Goal: Task Accomplishment & Management: Complete application form

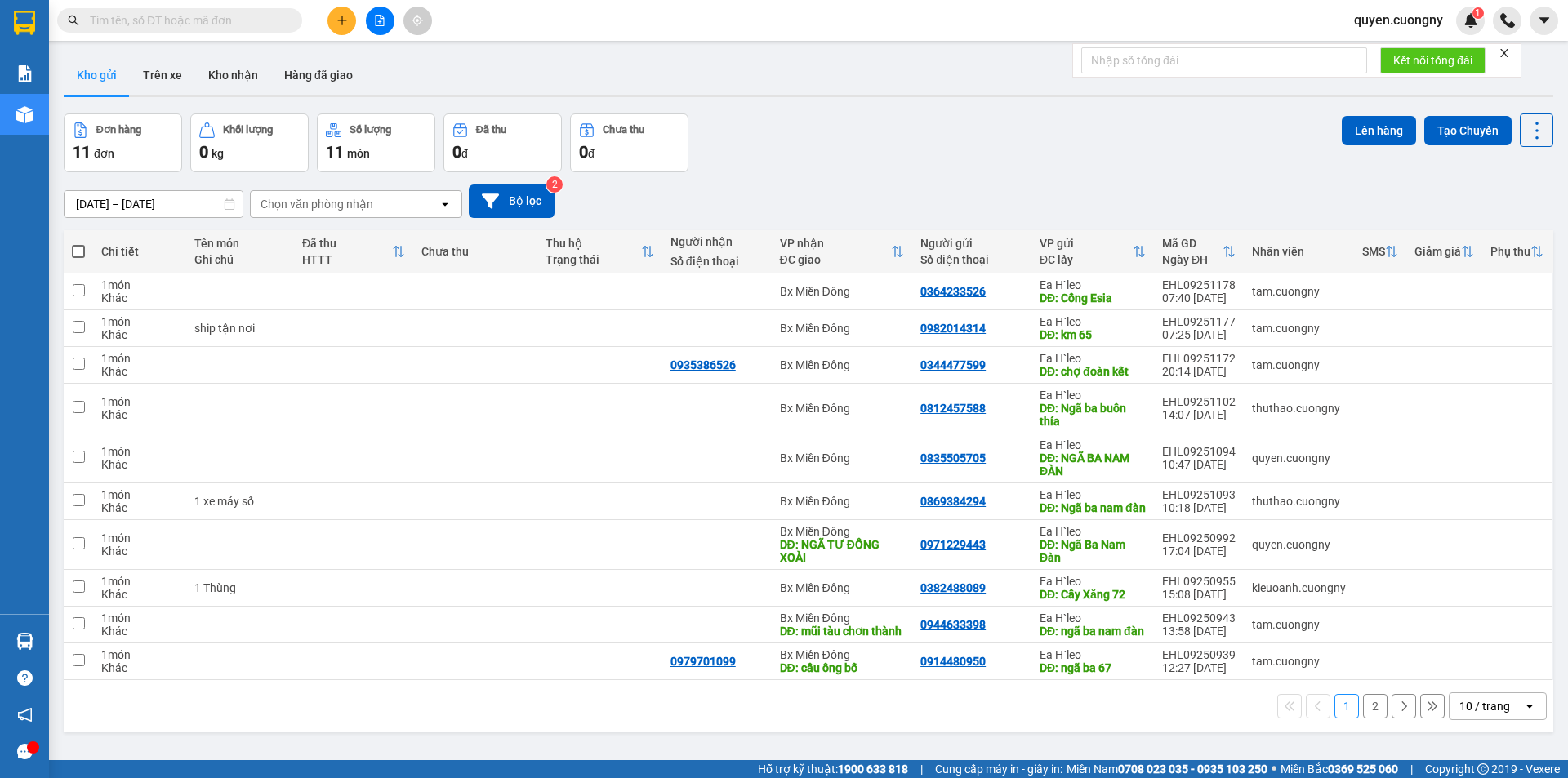
click at [207, 200] on input "[DATE] – [DATE]" at bounding box center [153, 204] width 178 height 26
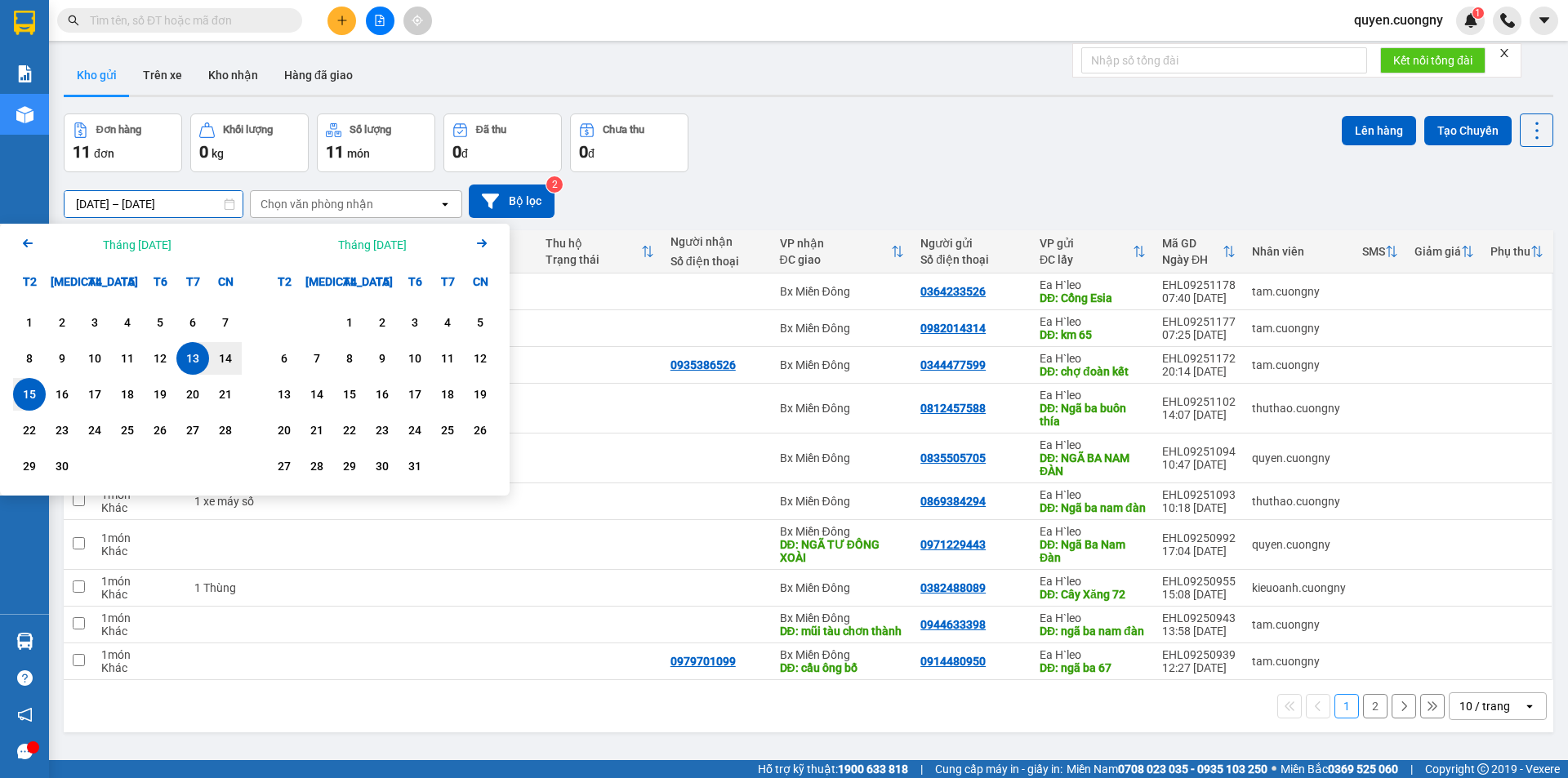
click at [42, 392] on div "15" at bounding box center [29, 394] width 33 height 33
type input "[DATE] – [DATE]"
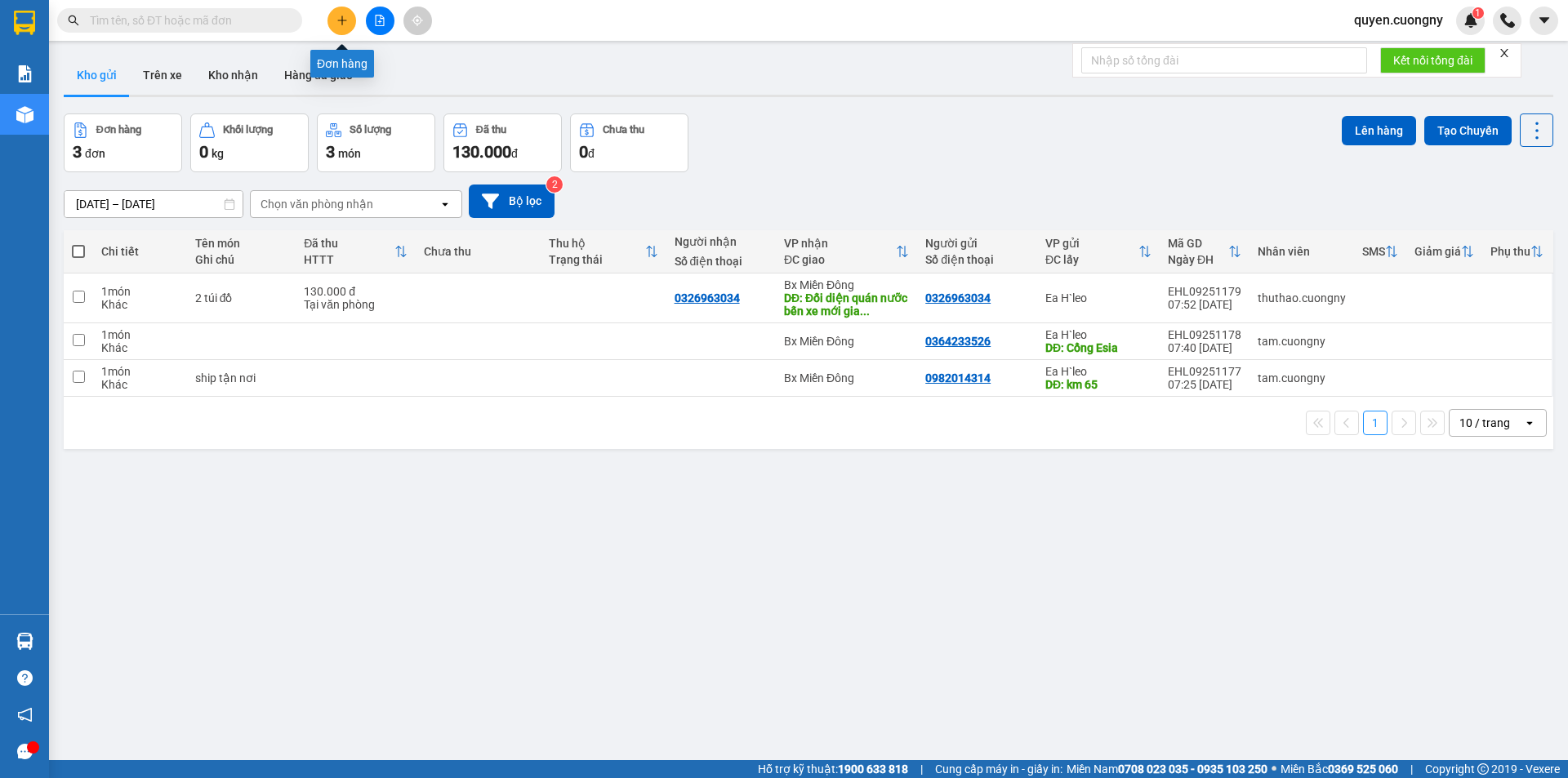
click at [337, 17] on icon "plus" at bounding box center [343, 20] width 12 height 12
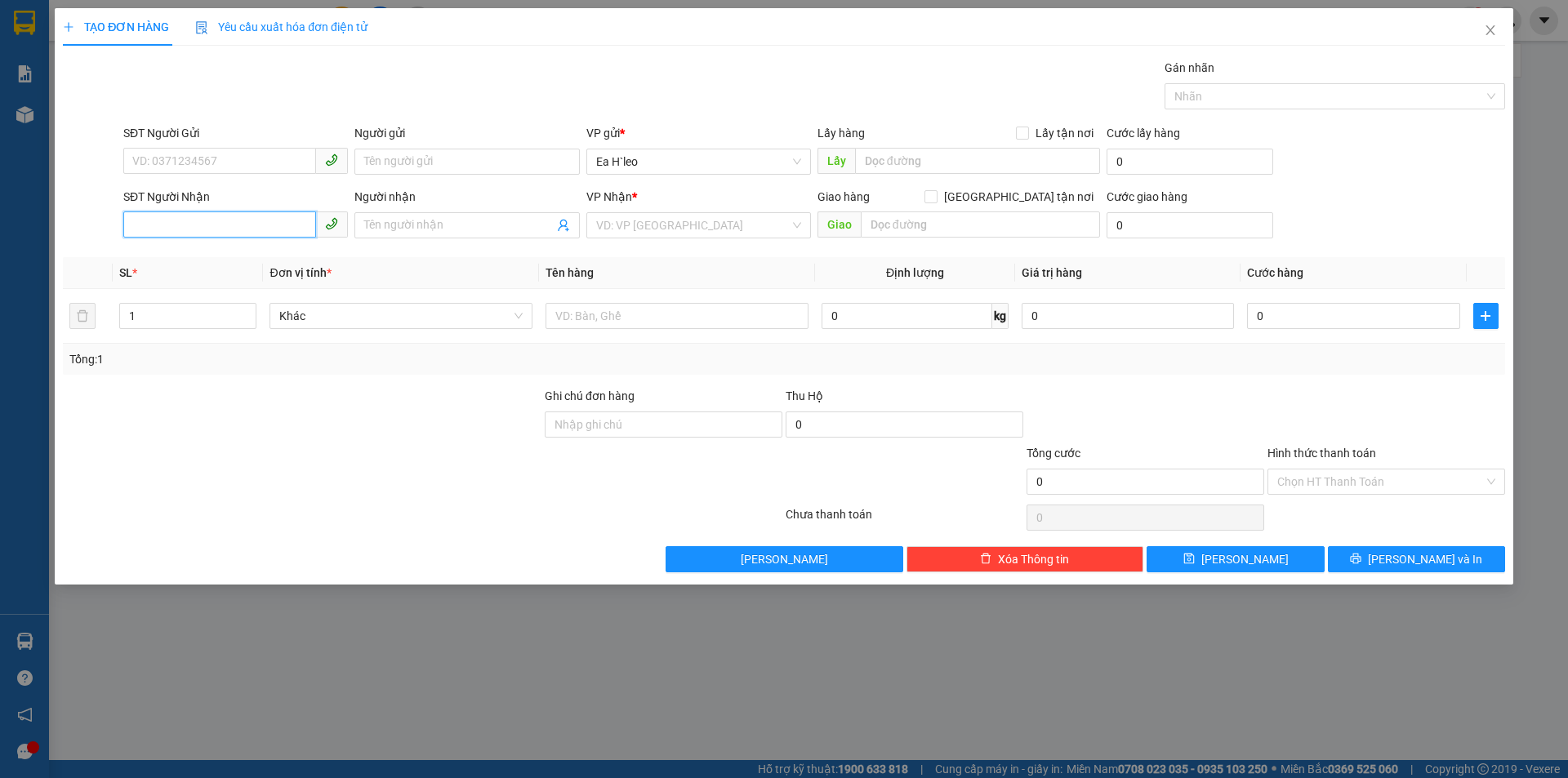
click at [158, 224] on input "SĐT Người Nhận" at bounding box center [220, 224] width 193 height 26
type input "0"
click at [195, 260] on div "0889929989 - THANH" at bounding box center [235, 258] width 205 height 18
type input "0889929989"
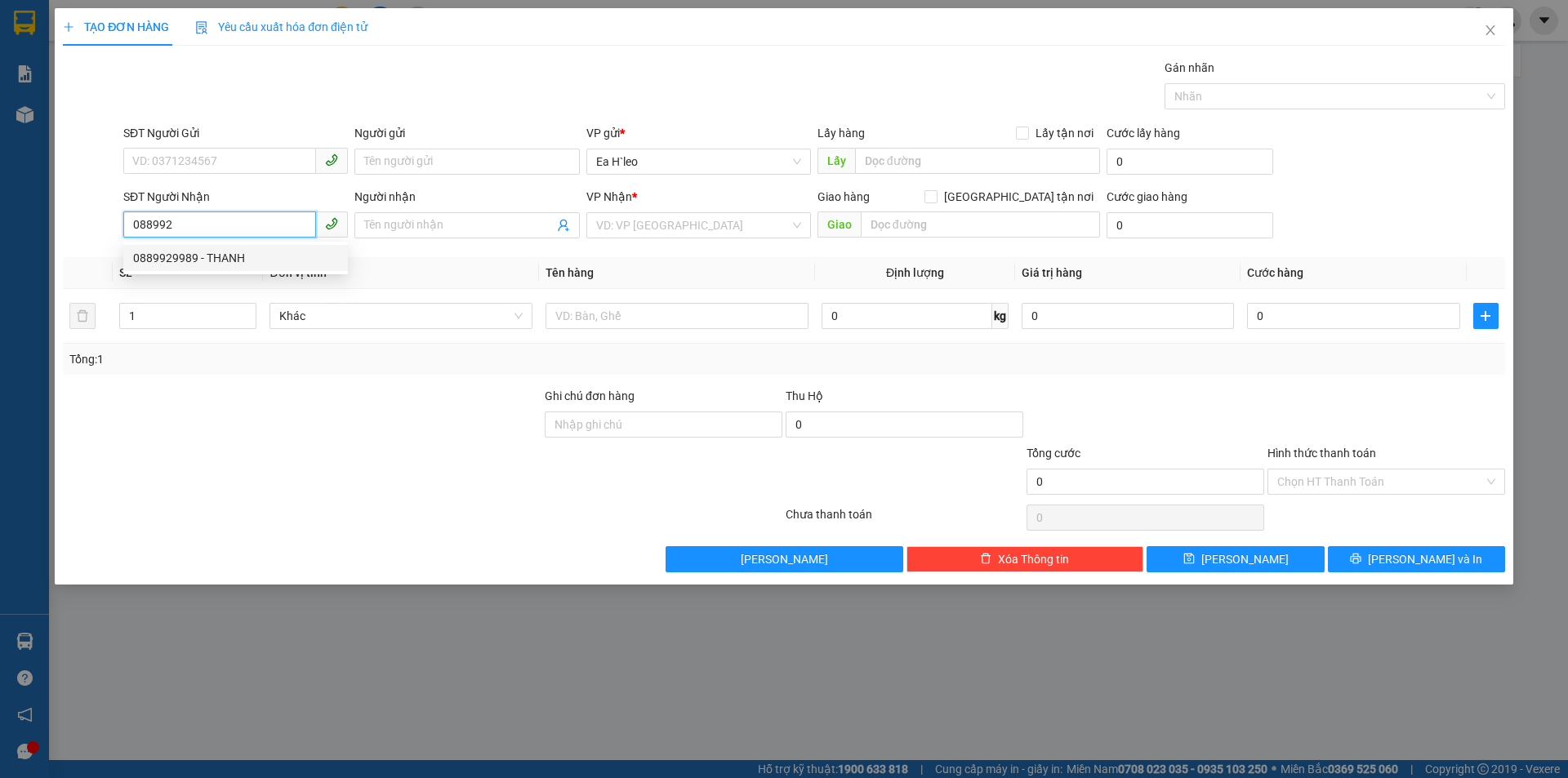
type input "THANH"
type input "0889929989"
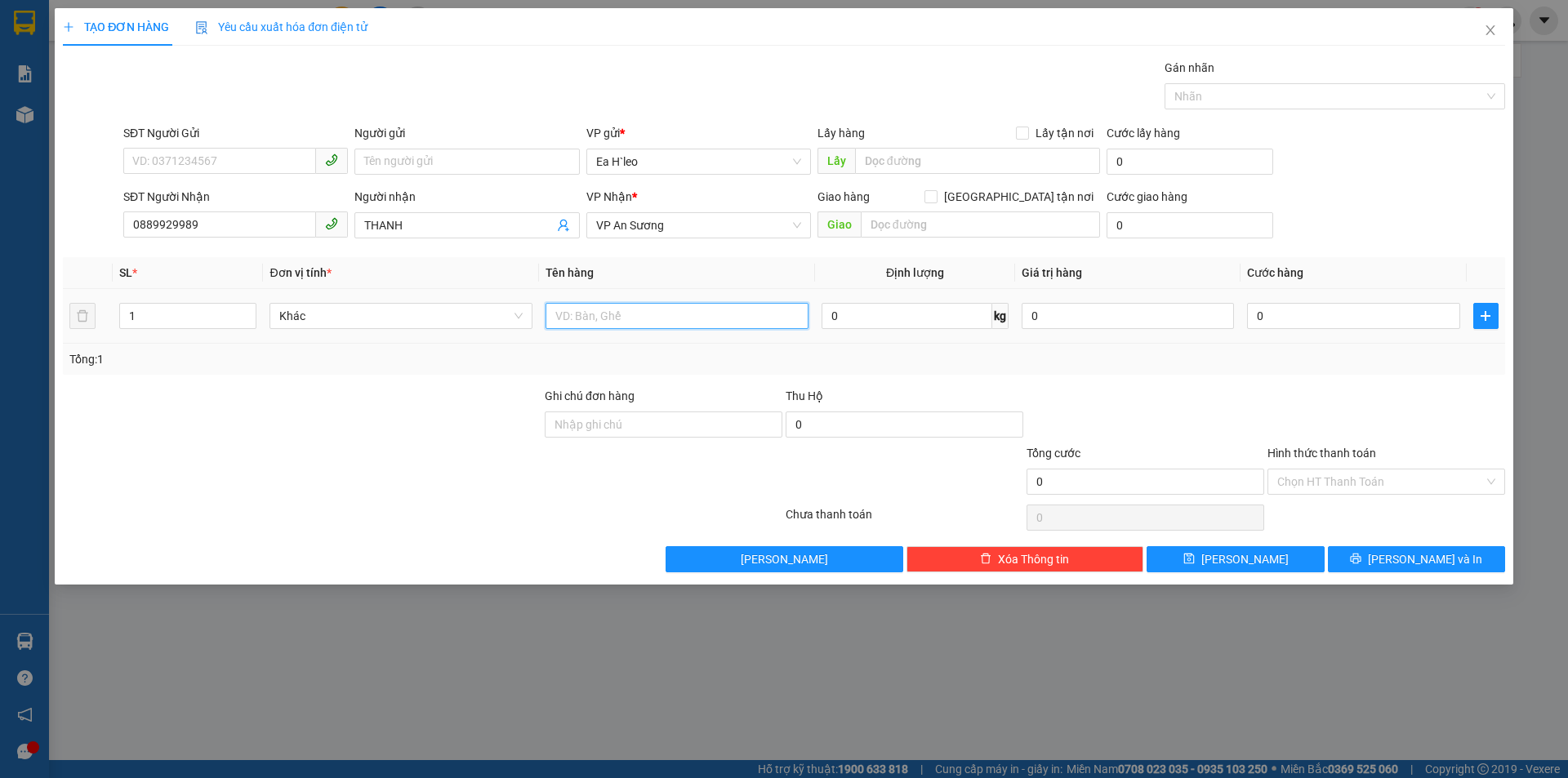
click at [630, 320] on input "text" at bounding box center [677, 315] width 263 height 26
click at [267, 157] on input "SĐT Người Gửi" at bounding box center [220, 161] width 193 height 26
type input "0888042388"
click at [578, 313] on input "text" at bounding box center [677, 315] width 263 height 26
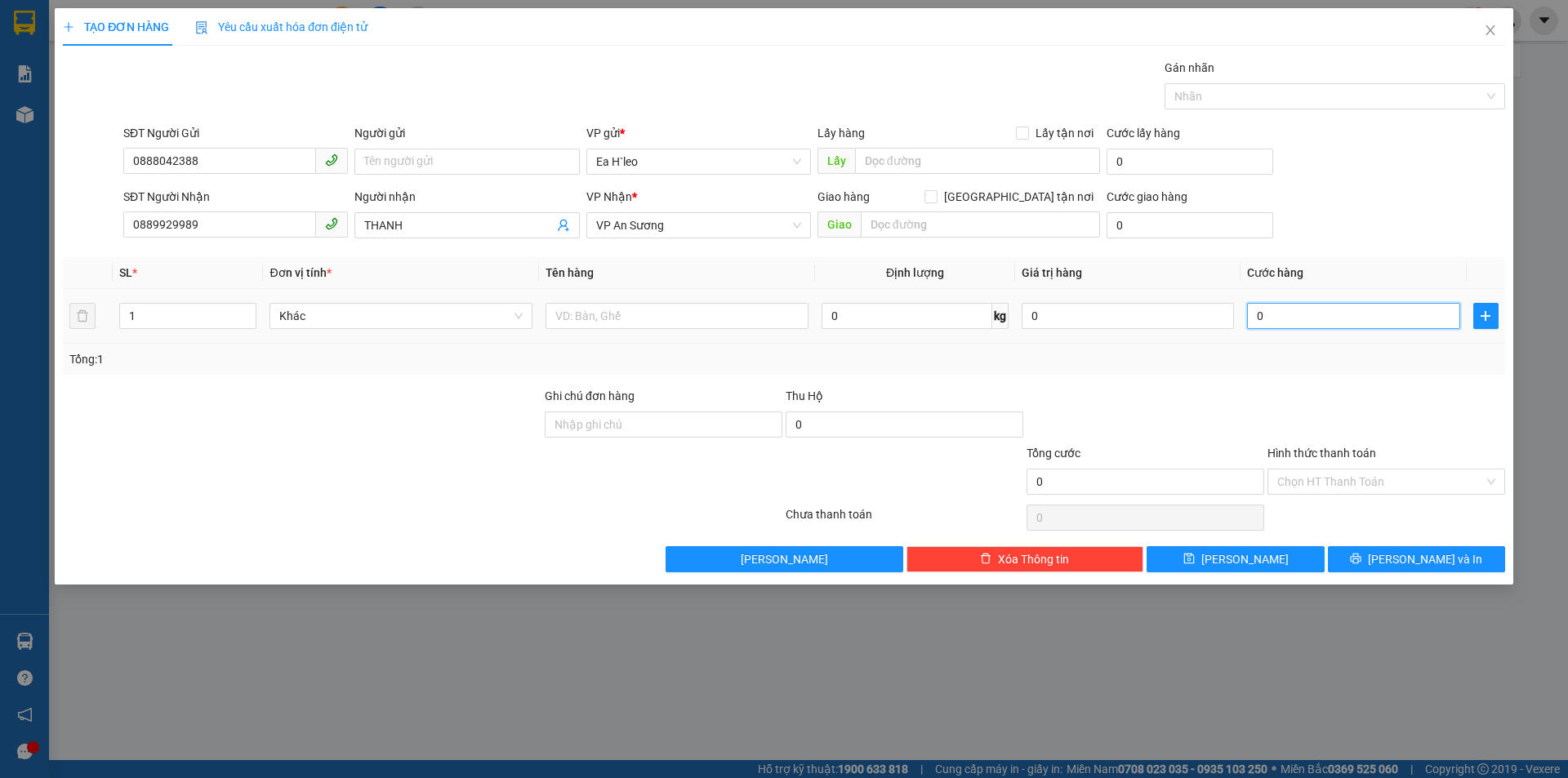
click at [1366, 314] on input "0" at bounding box center [1353, 315] width 212 height 26
type input "7"
type input "70"
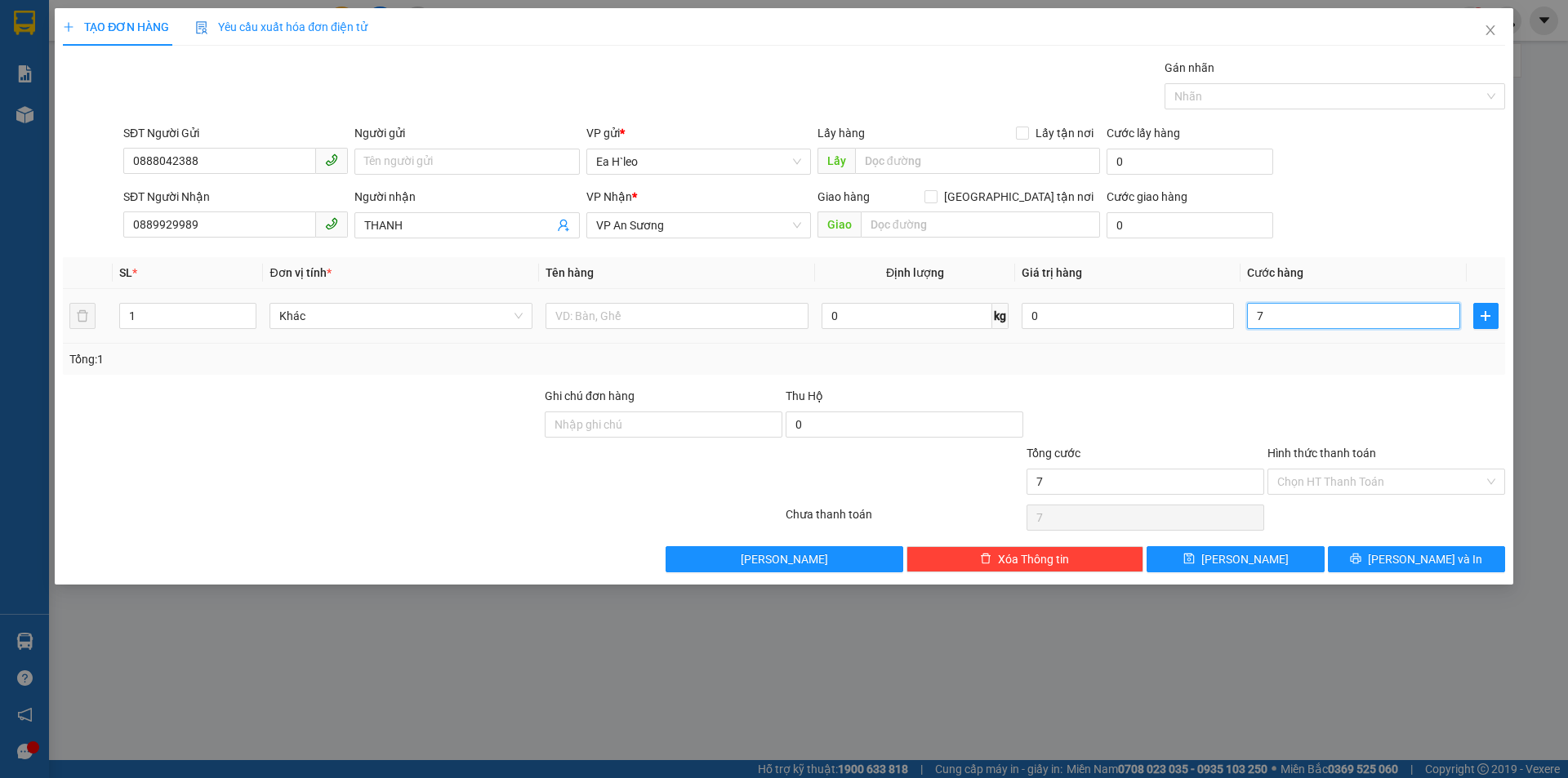
type input "70"
type input "700"
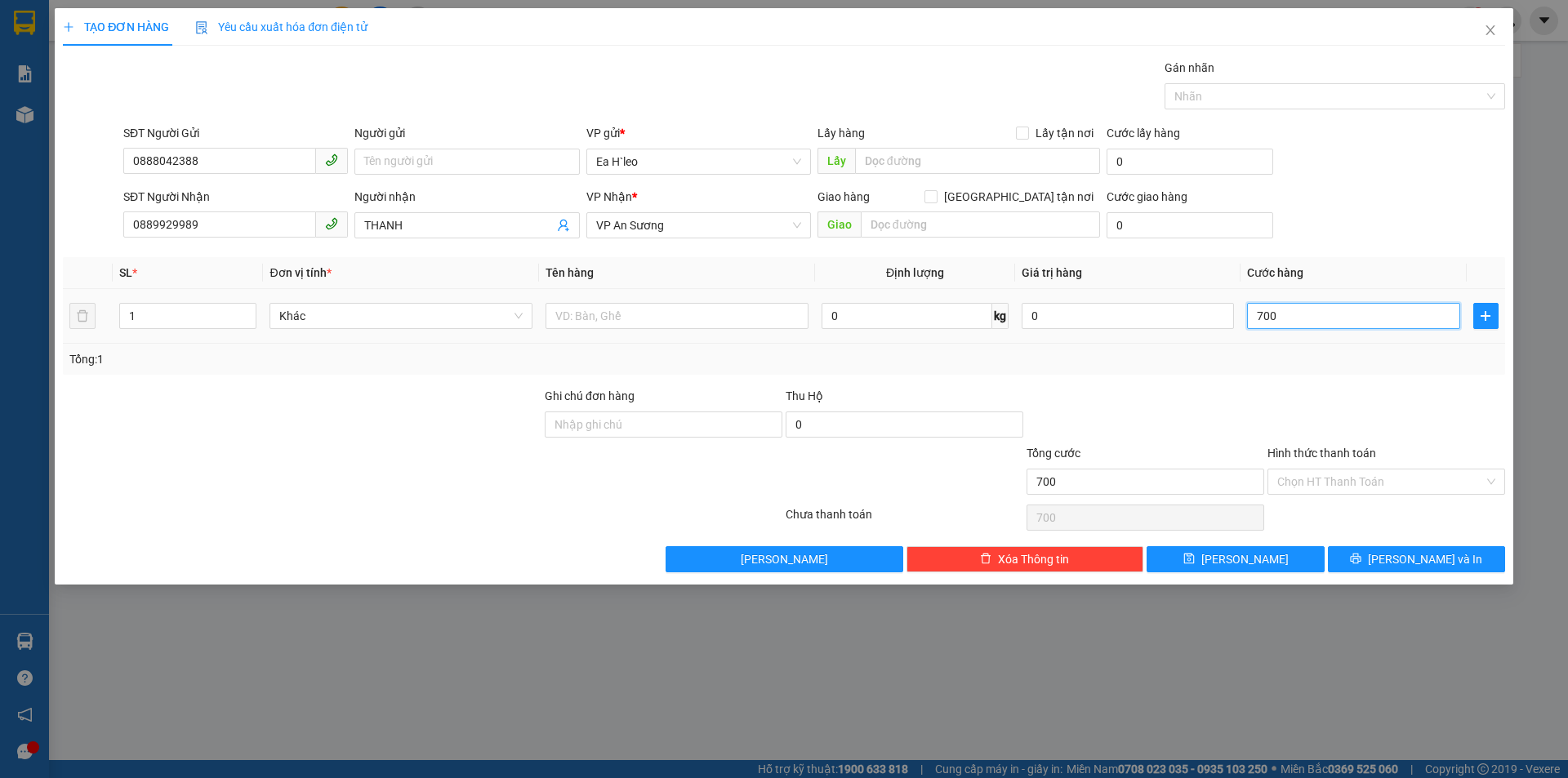
type input "7.000"
type input "70.000"
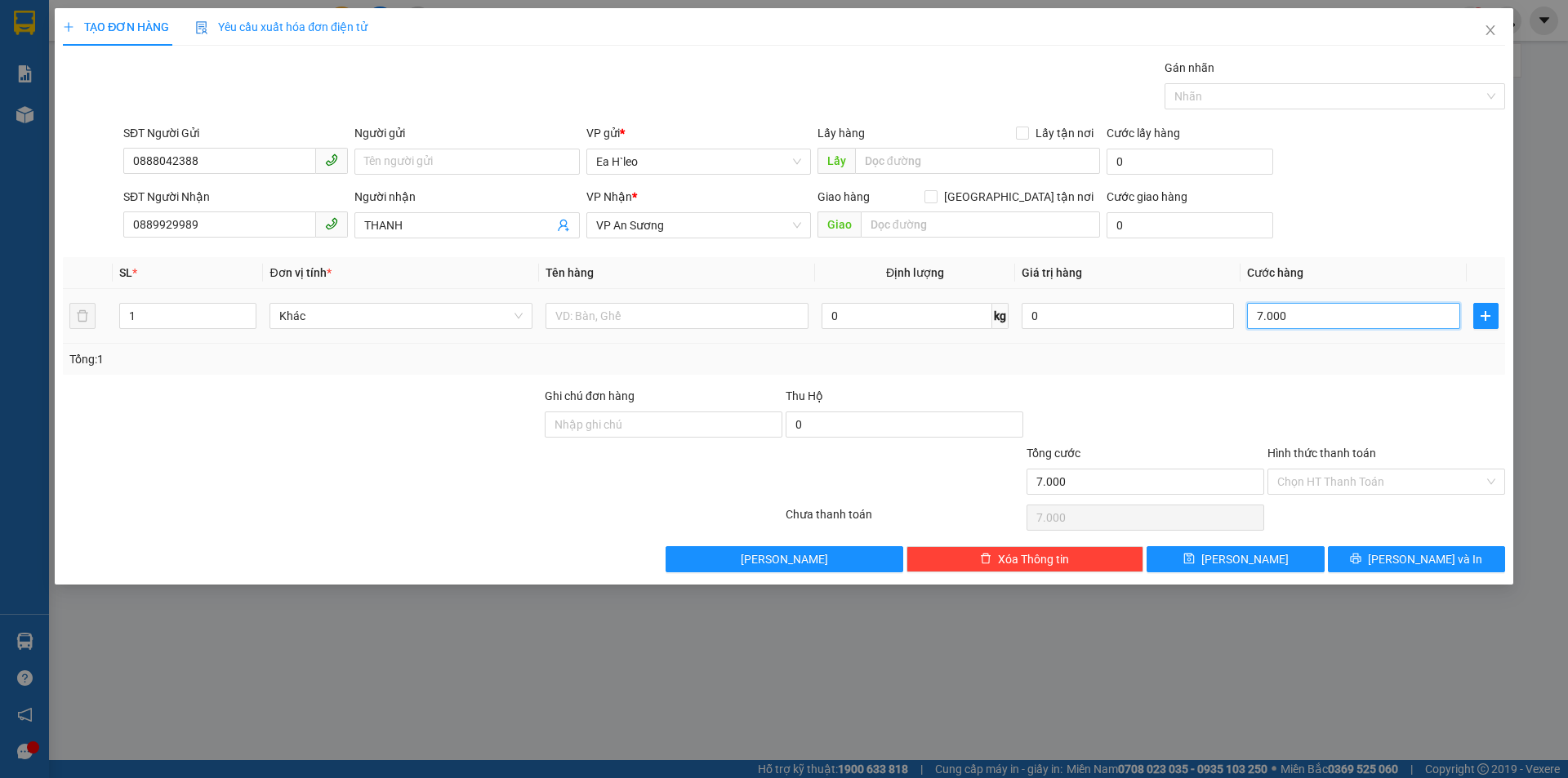
type input "70.000"
click at [774, 321] on input "text" at bounding box center [677, 315] width 263 height 26
type input "1 bao"
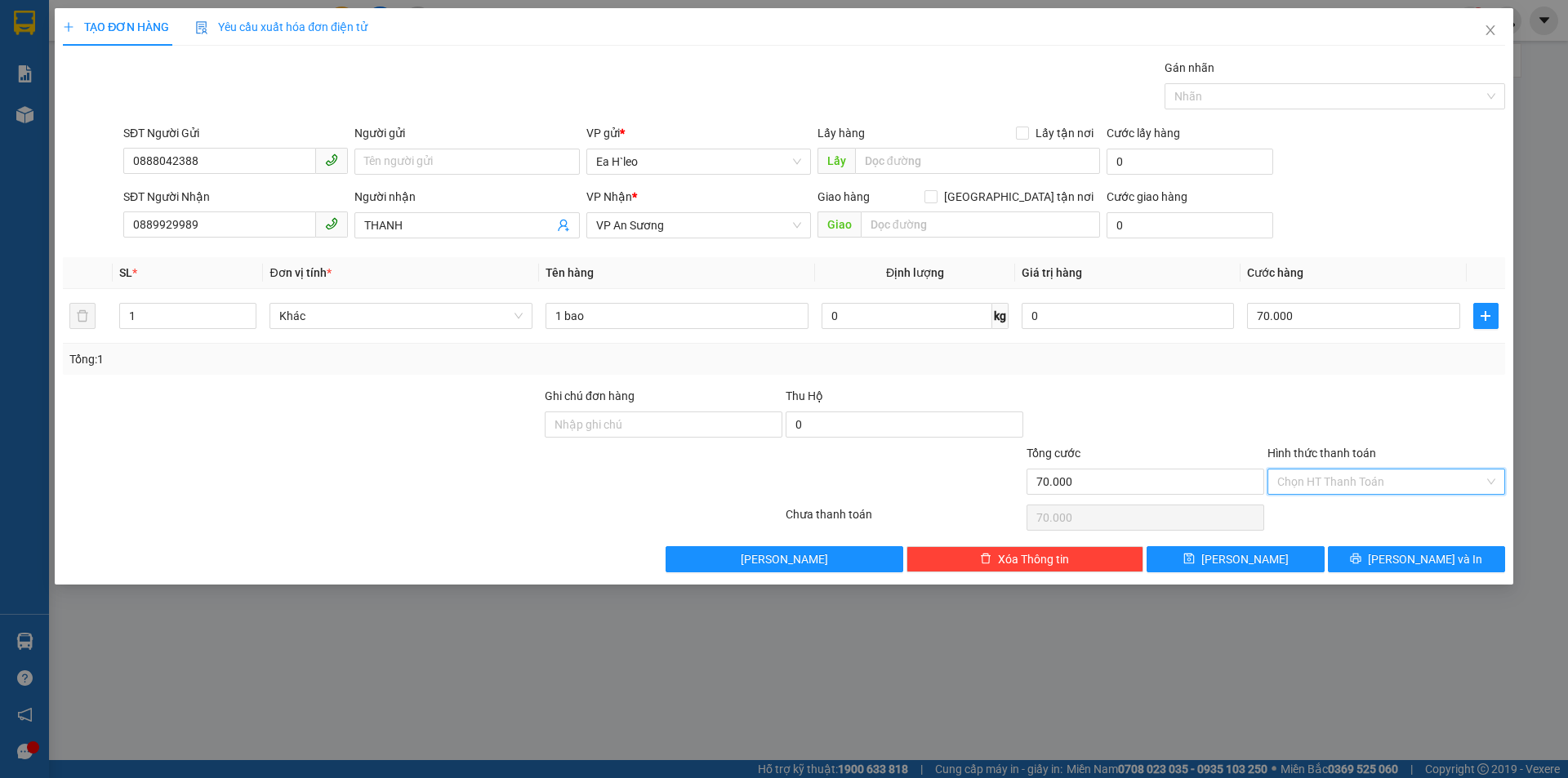
click at [1326, 482] on input "Hình thức thanh toán" at bounding box center [1380, 481] width 206 height 25
click at [1248, 436] on div at bounding box center [1145, 416] width 241 height 58
click at [1351, 552] on button "[PERSON_NAME] và In" at bounding box center [1417, 559] width 178 height 26
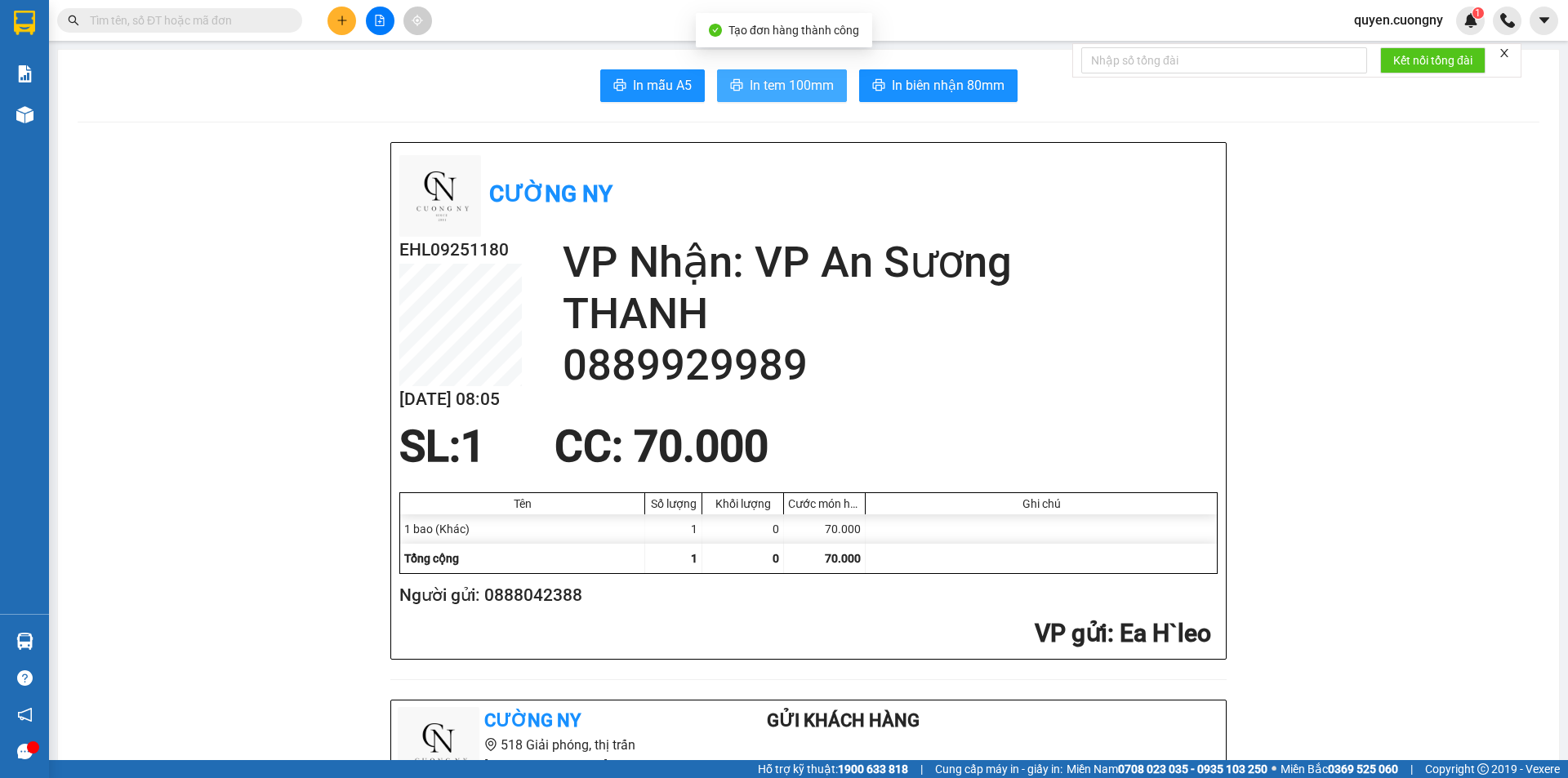
click at [751, 80] on span "In tem 100mm" at bounding box center [791, 85] width 84 height 20
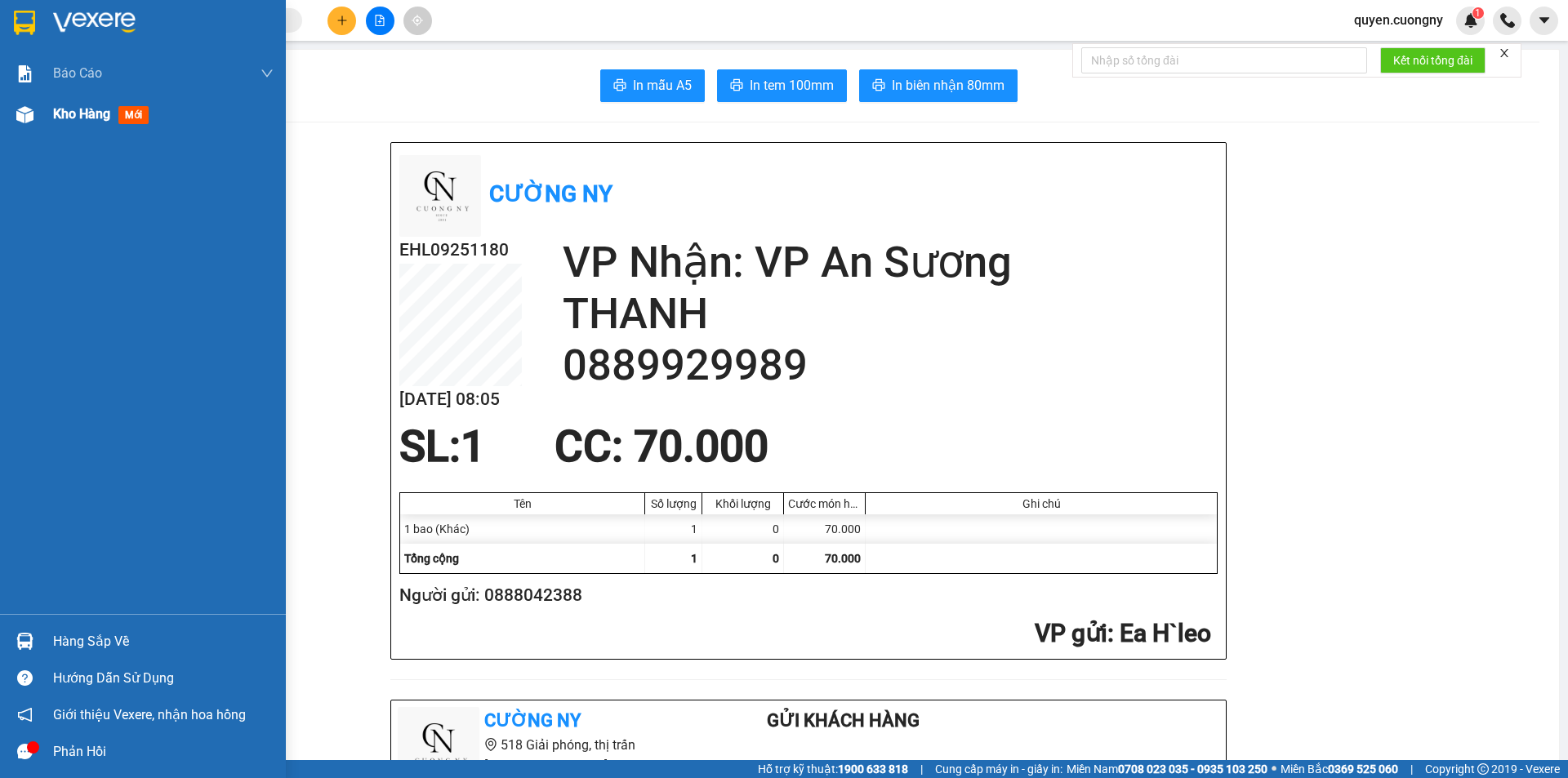
click at [80, 112] on span "Kho hàng" at bounding box center [82, 114] width 58 height 15
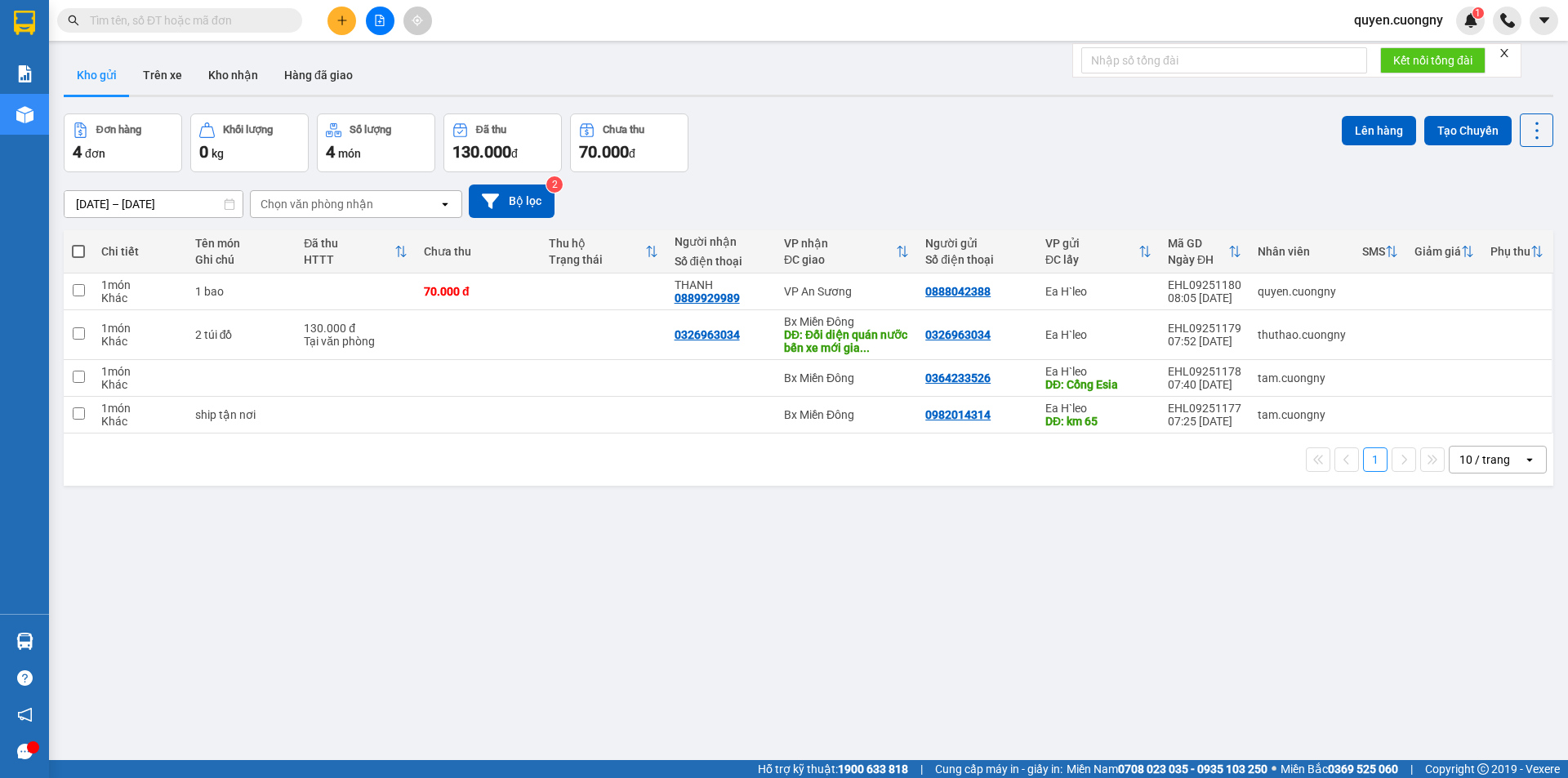
click at [381, 27] on button at bounding box center [381, 21] width 29 height 29
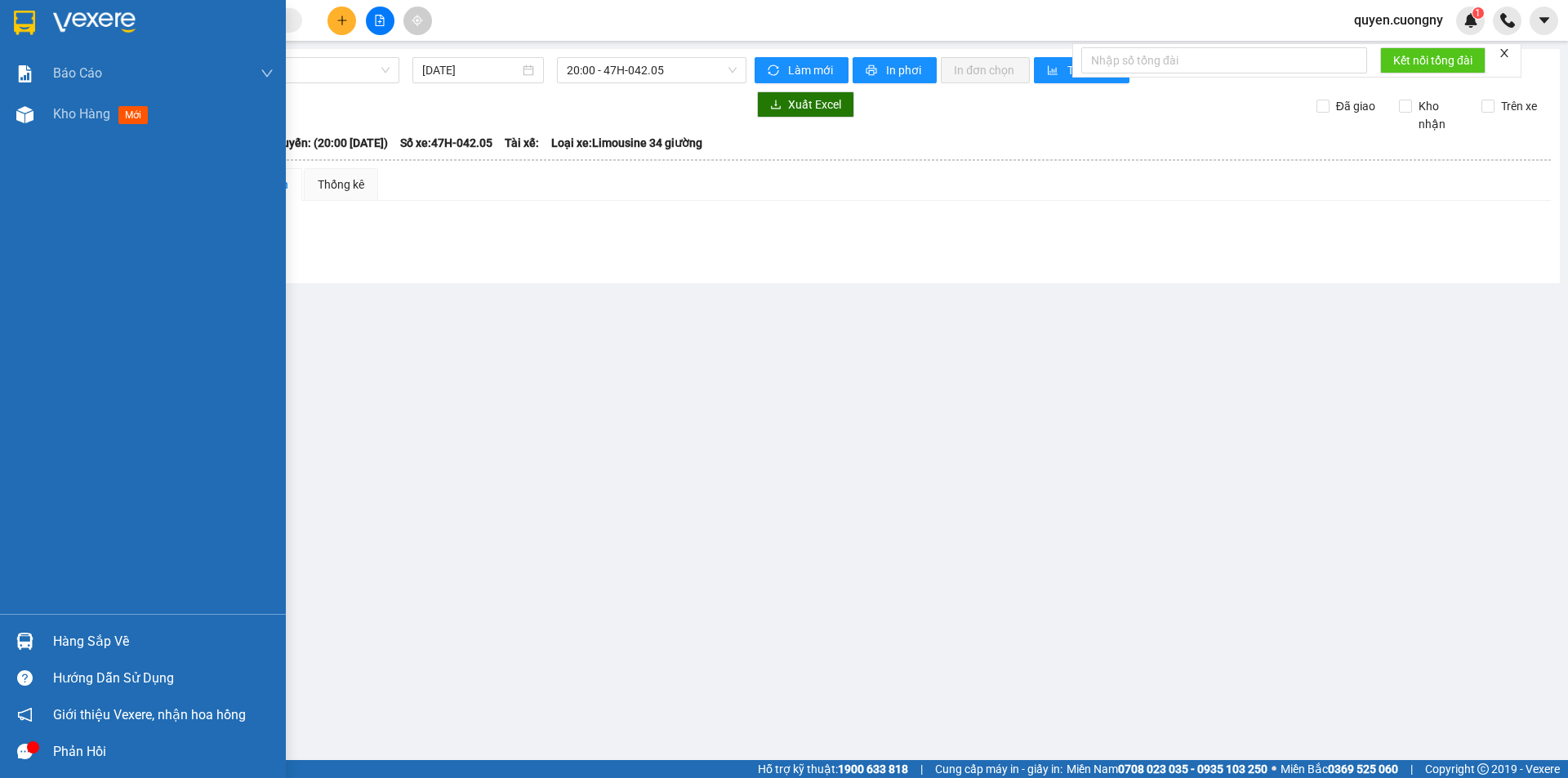
click at [14, 19] on img at bounding box center [24, 23] width 21 height 25
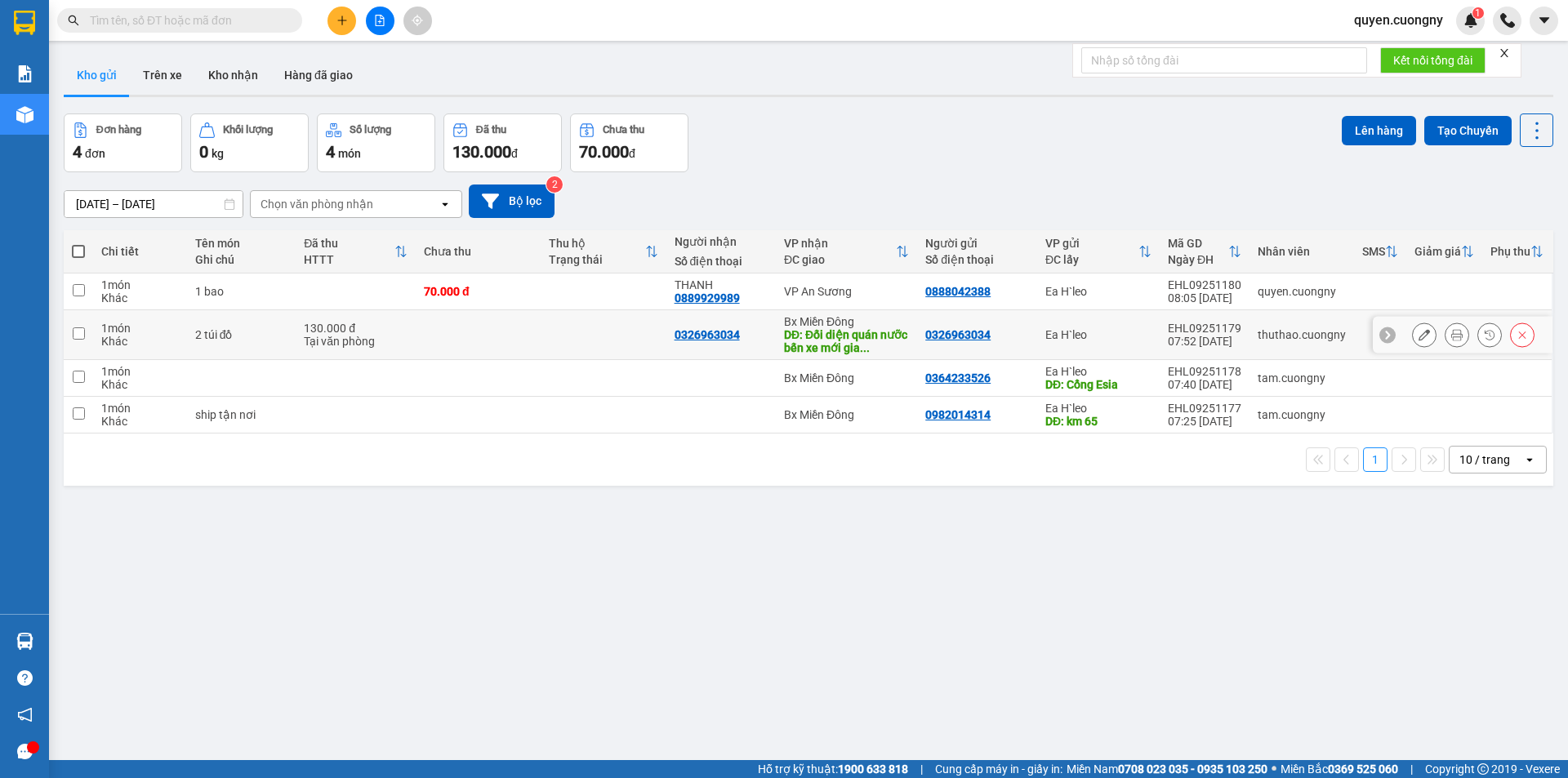
click at [813, 342] on div "DĐ: Đối diện quán nưỡc bến xe mới gia ..." at bounding box center [847, 341] width 125 height 26
checkbox input "true"
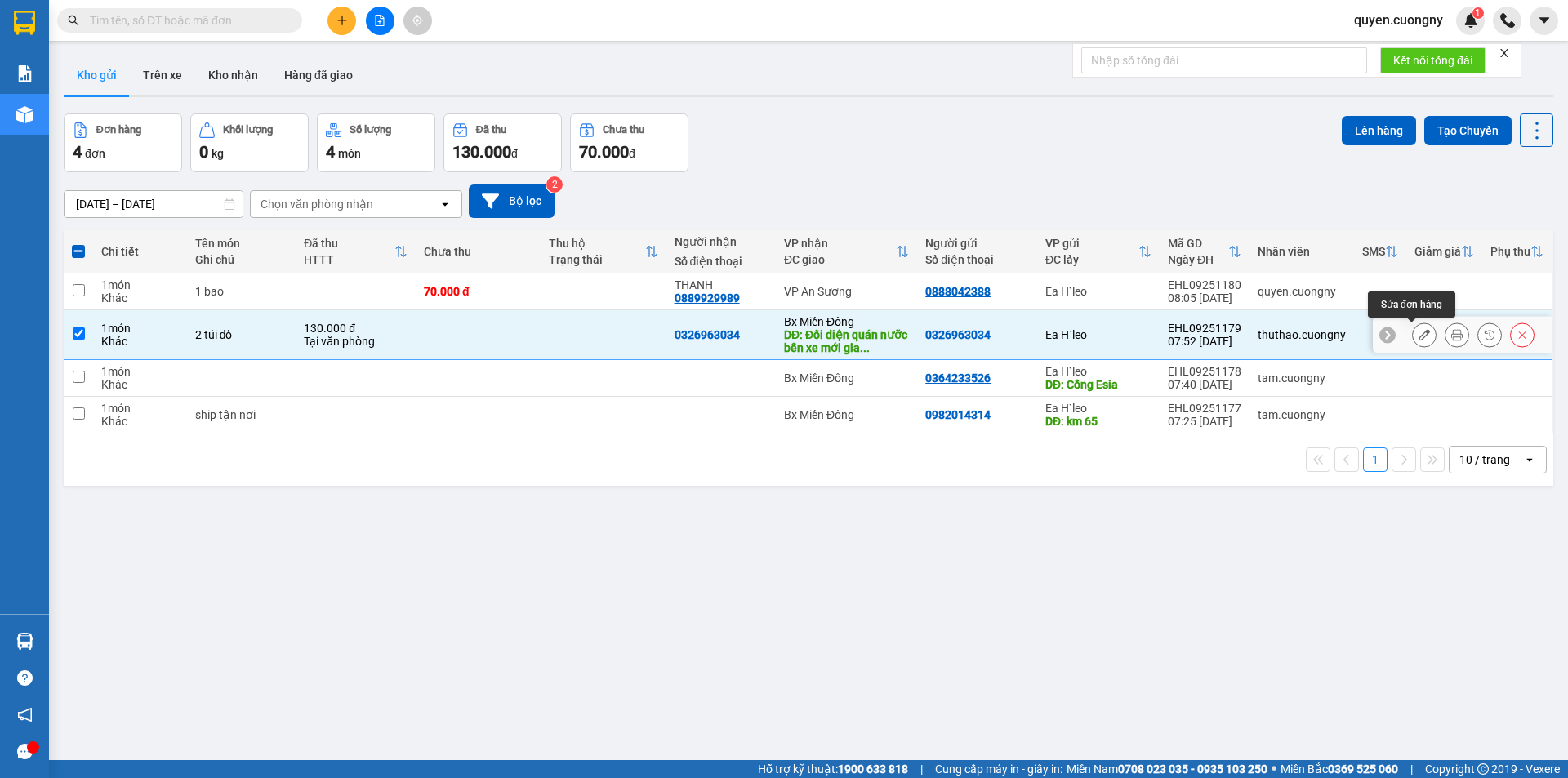
click at [1419, 334] on button at bounding box center [1424, 335] width 23 height 29
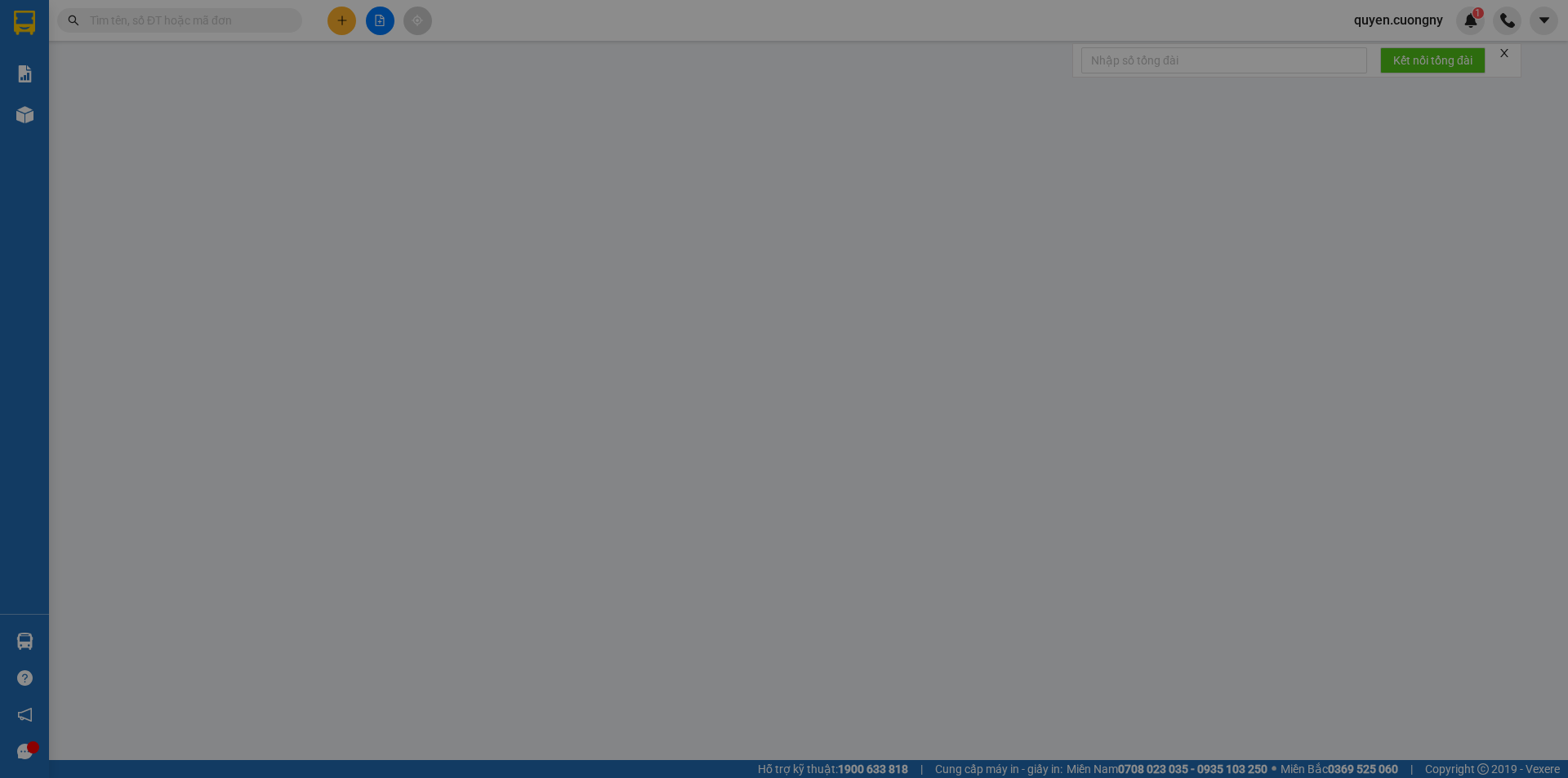
type input "0326963034"
type input "Đối diện quán nưỡc bến xe mới gia nghĩa"
type input "130.000"
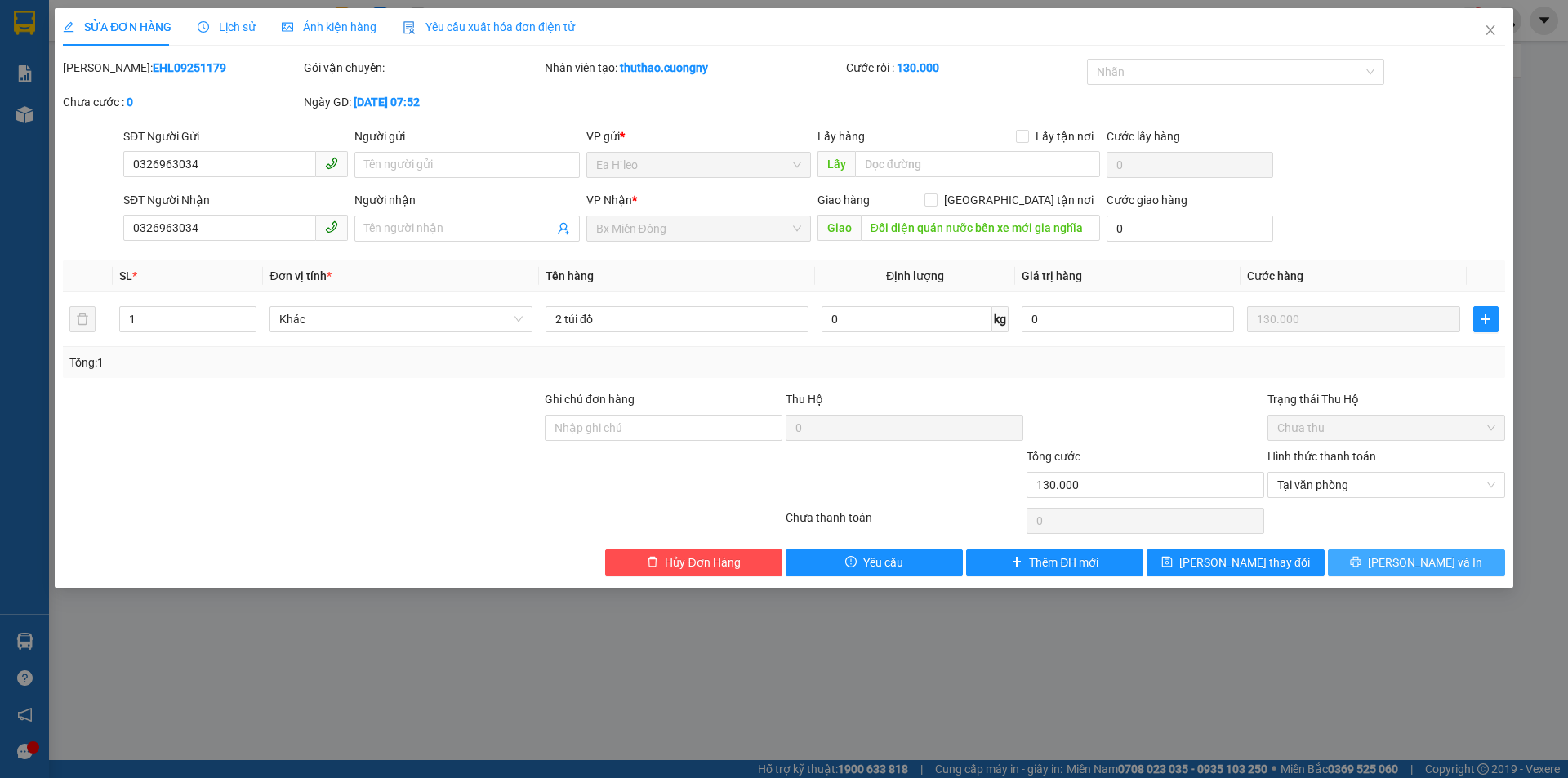
click at [1420, 567] on span "[PERSON_NAME] và In" at bounding box center [1424, 562] width 114 height 18
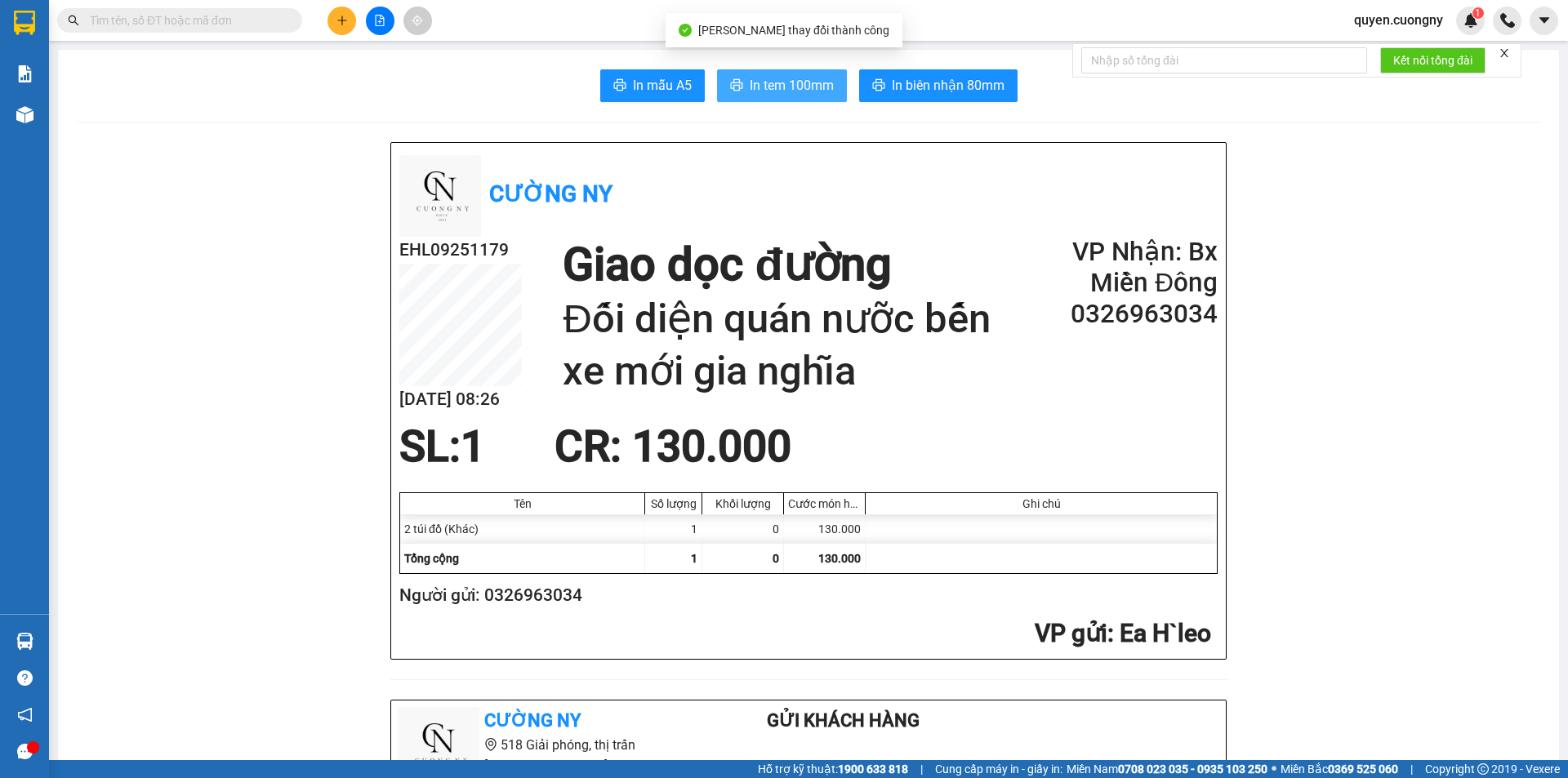
click at [733, 76] on button "In tem 100mm" at bounding box center [782, 85] width 130 height 33
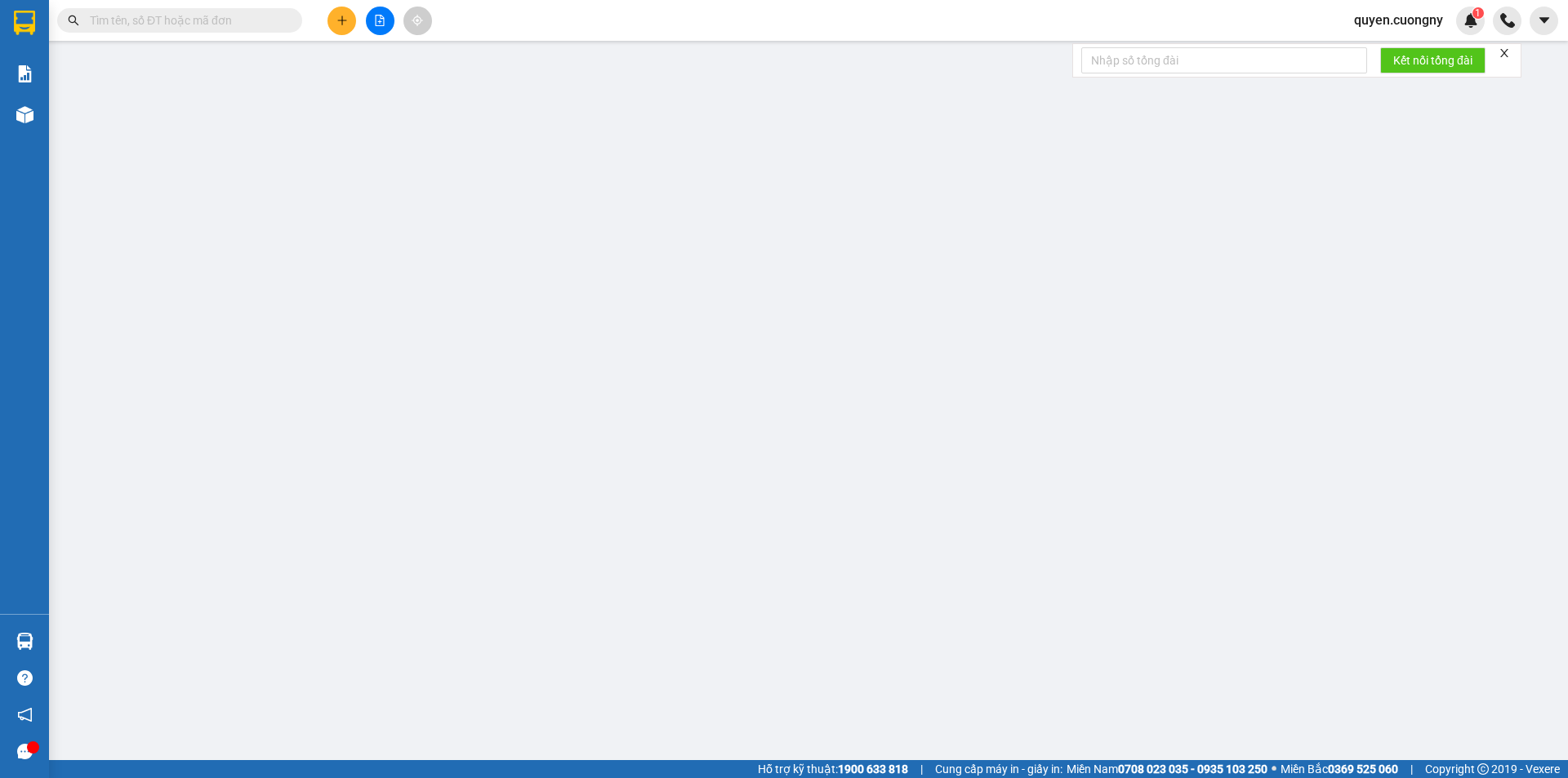
type input "0326963034"
type input "Đối diện quán nưỡc bến xe mới gia nghĩa"
type input "130.000"
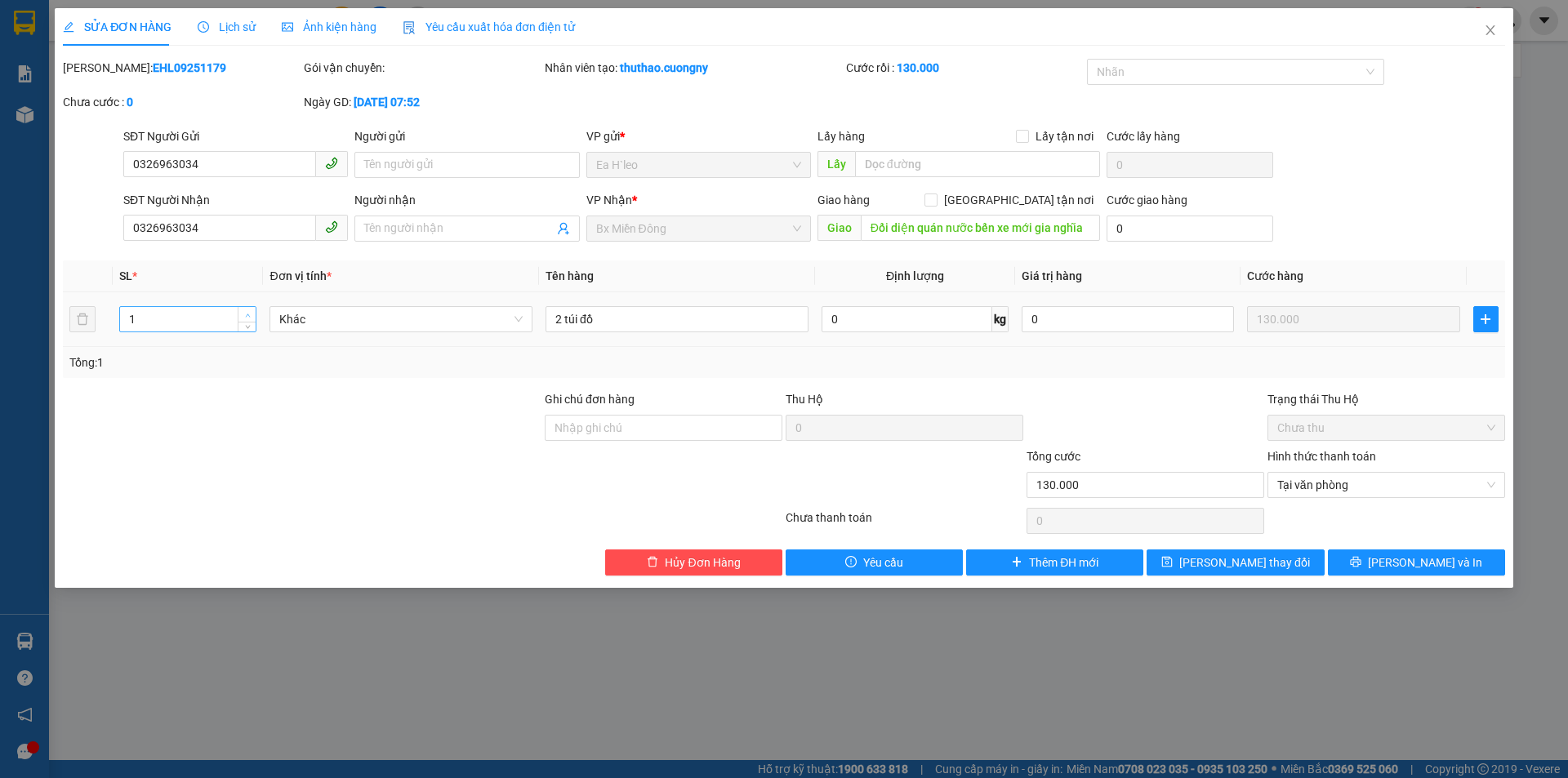
type input "2"
click at [251, 313] on span "up" at bounding box center [248, 315] width 10 height 10
click at [1427, 562] on span "[PERSON_NAME] và In" at bounding box center [1424, 562] width 114 height 18
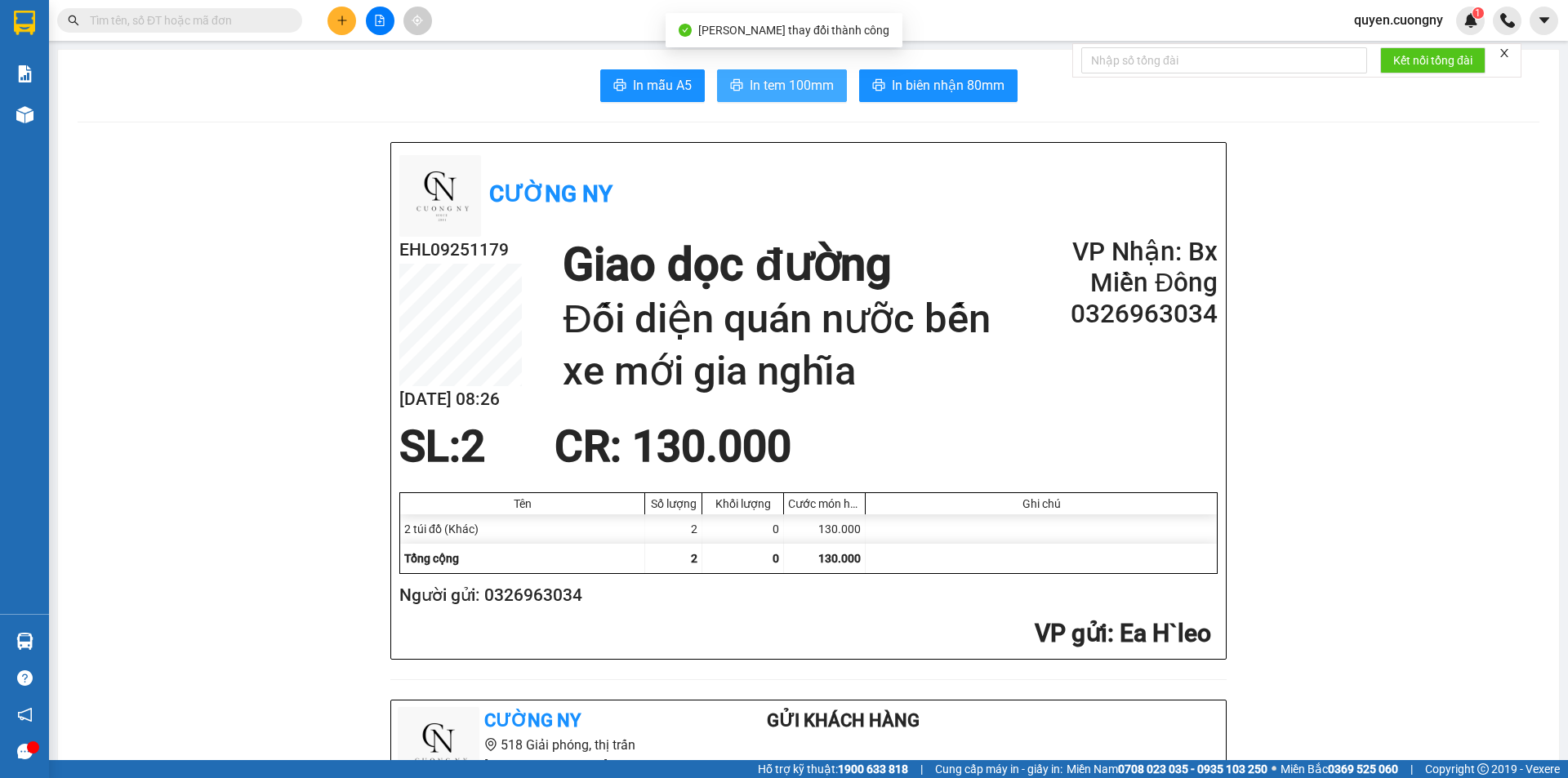
click at [804, 69] on button "In tem 100mm" at bounding box center [782, 85] width 130 height 33
click at [788, 86] on span "In tem 100mm" at bounding box center [791, 85] width 84 height 20
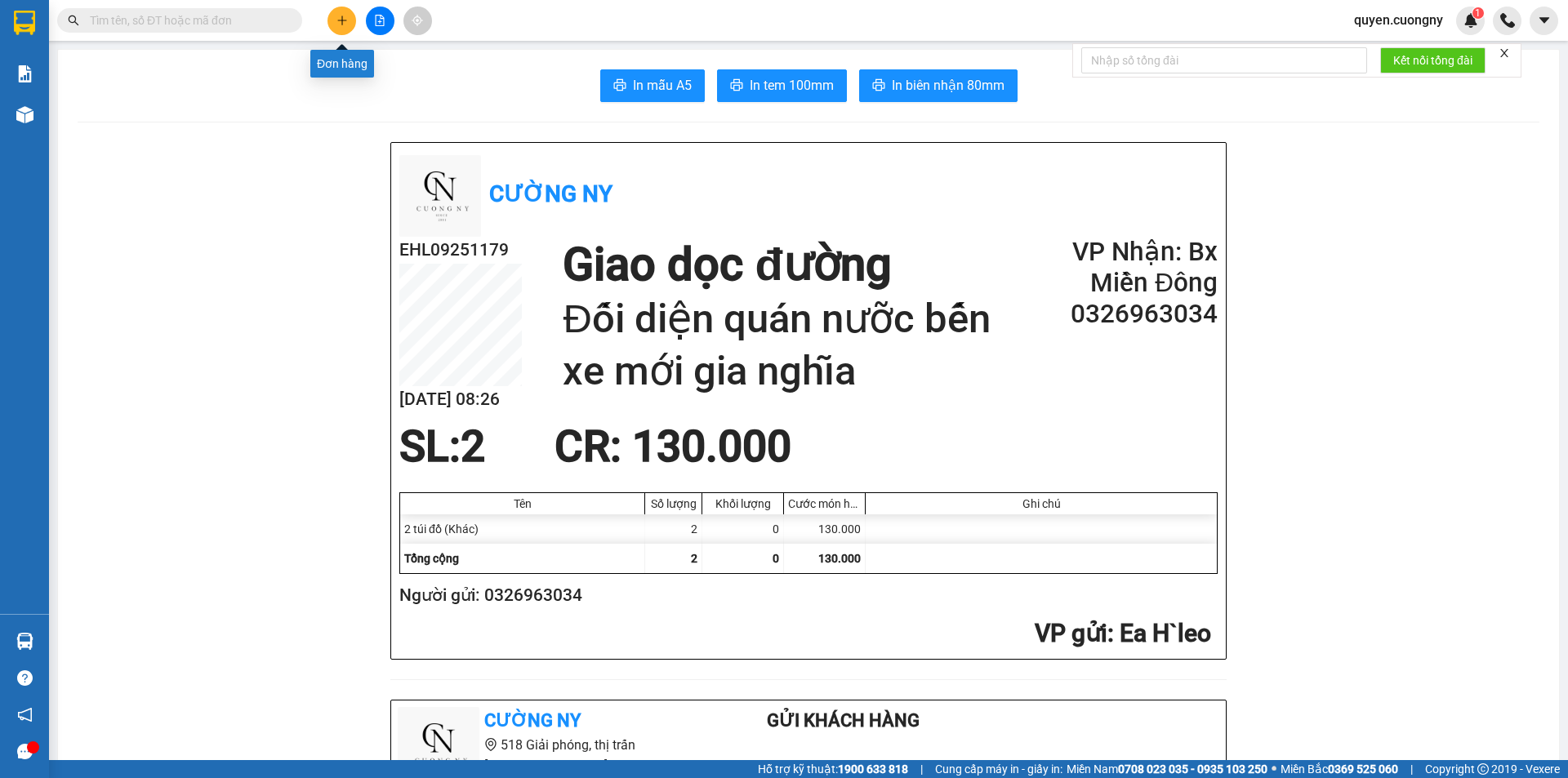
click at [345, 21] on icon "plus" at bounding box center [343, 20] width 12 height 12
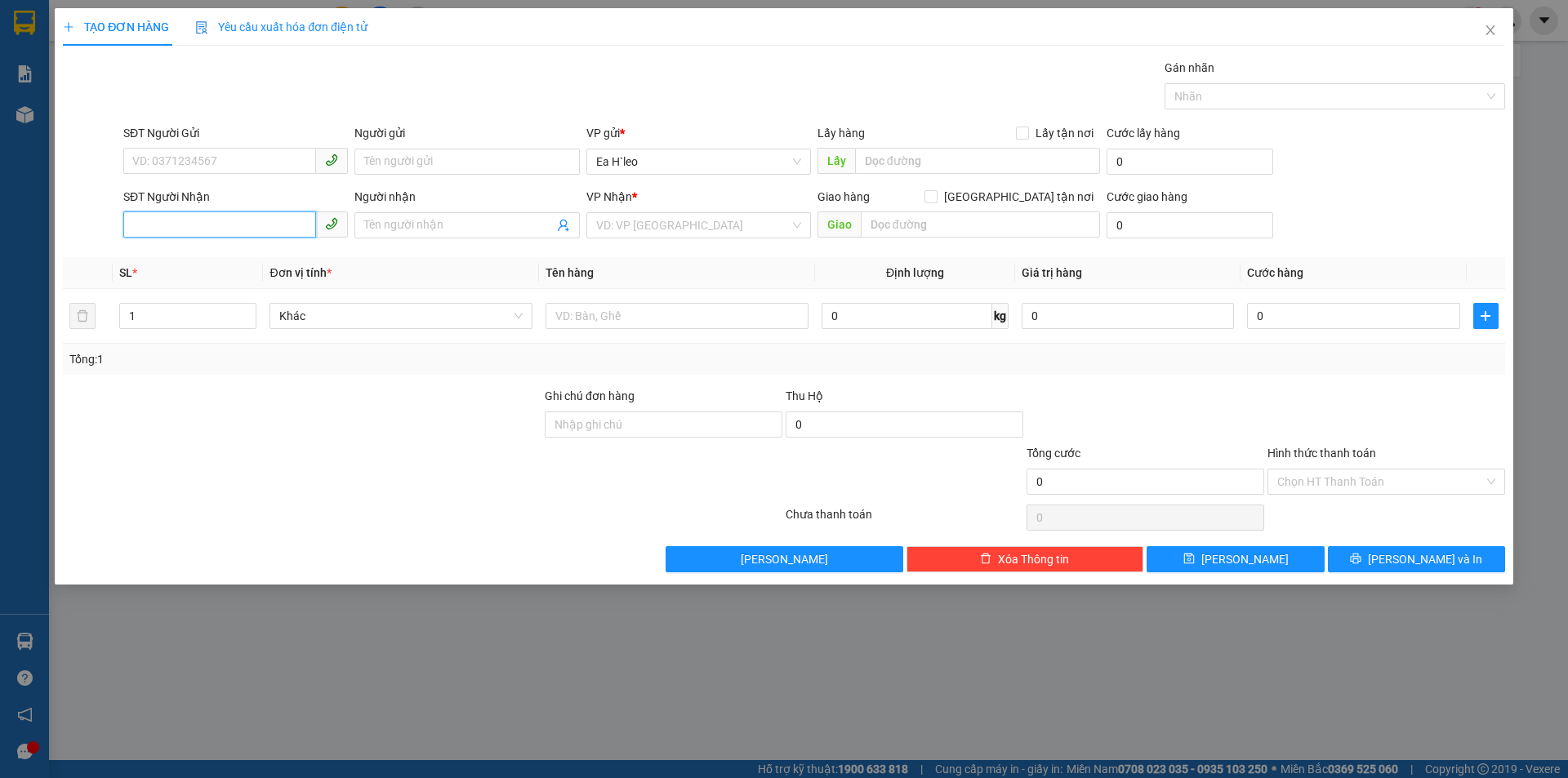
click at [271, 226] on input "SĐT Người Nhận" at bounding box center [220, 224] width 193 height 26
type input "0817559193"
click at [1485, 30] on icon "close" at bounding box center [1490, 30] width 13 height 13
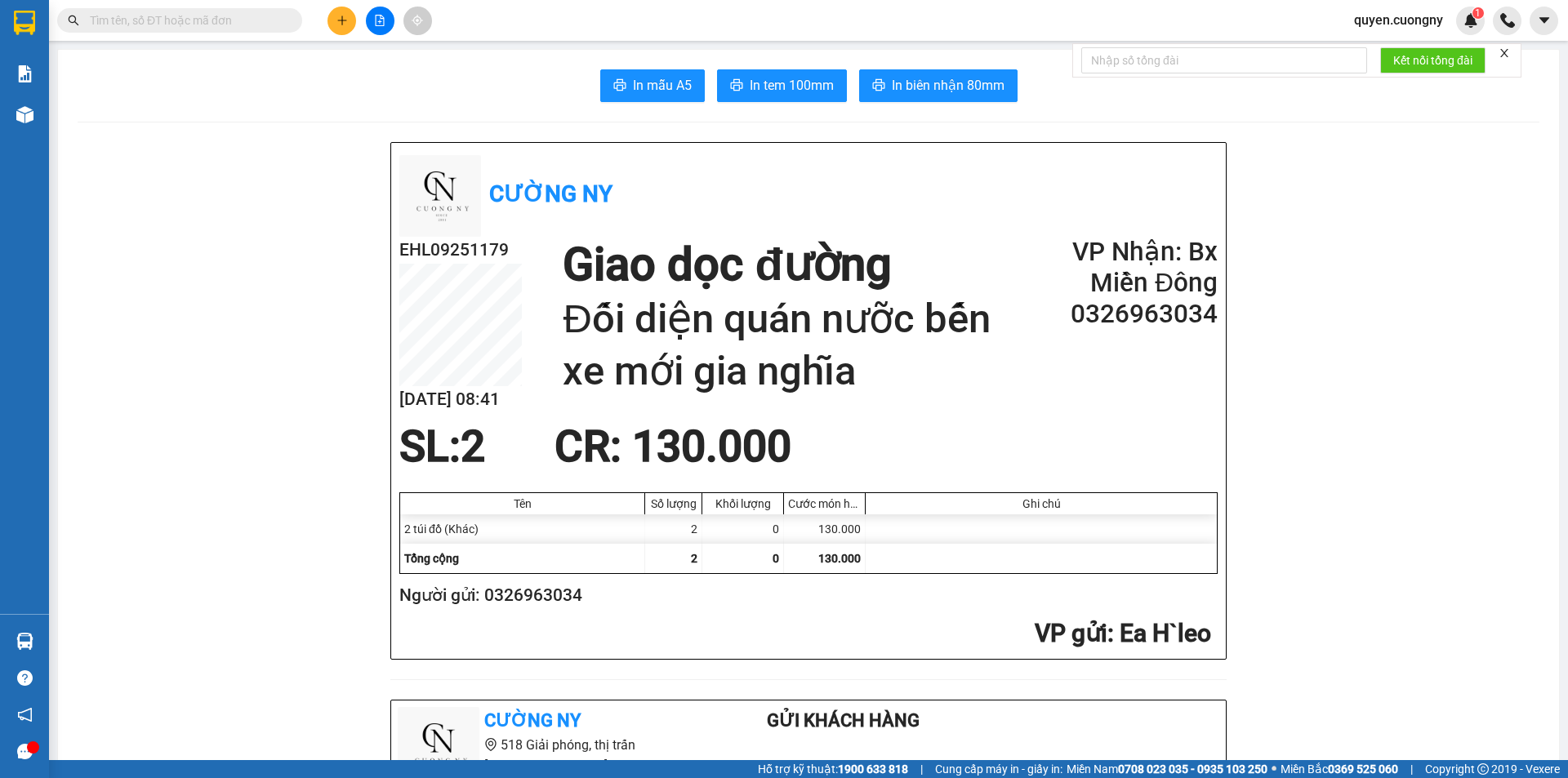
click at [342, 25] on icon "plus" at bounding box center [343, 20] width 12 height 12
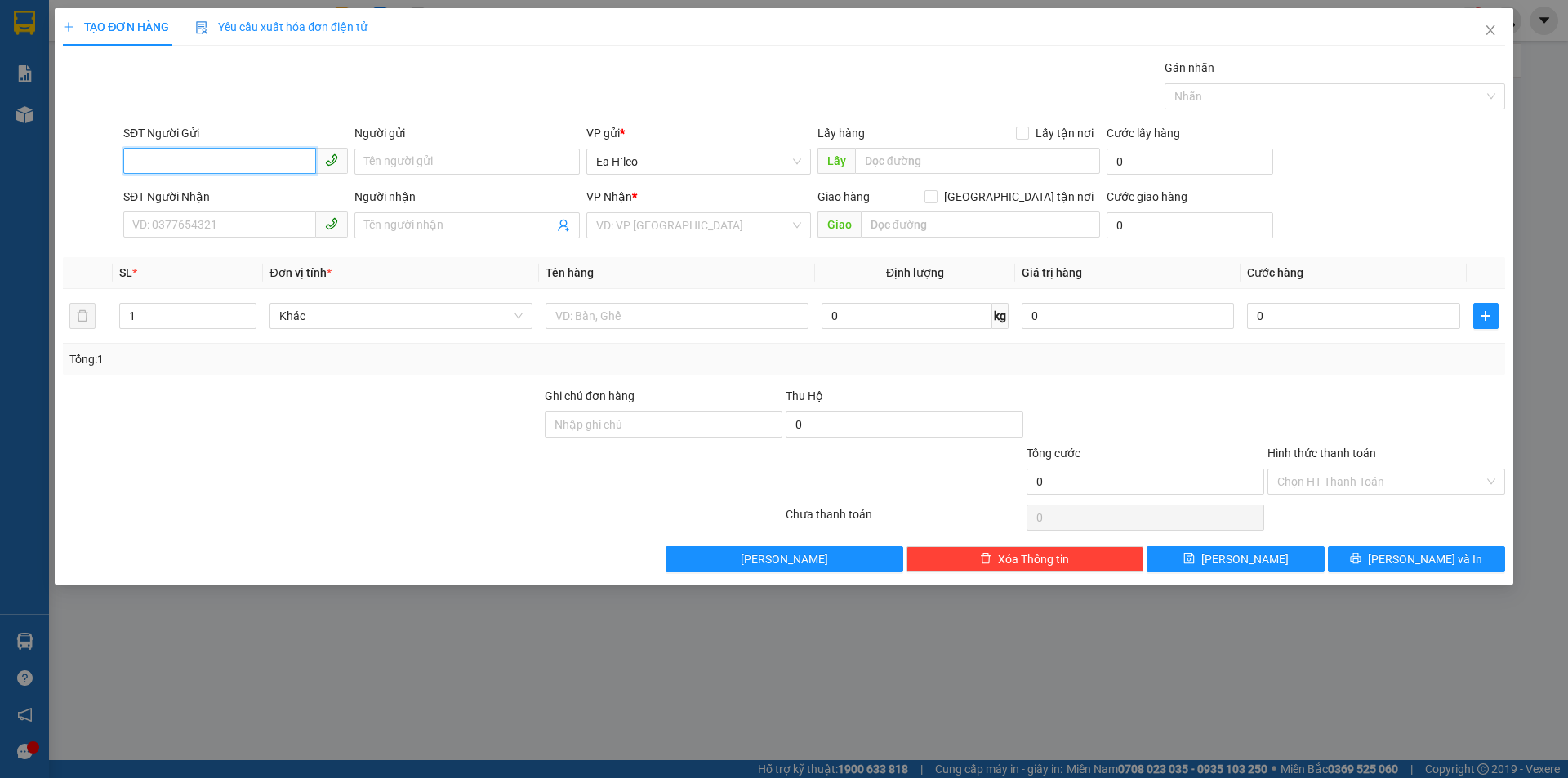
click at [226, 167] on input "SĐT Người Gửi" at bounding box center [220, 161] width 193 height 26
type input "0915590156"
click at [214, 228] on input "SĐT Người Nhận" at bounding box center [220, 224] width 193 height 26
type input "0855007529"
click at [258, 433] on div at bounding box center [302, 416] width 482 height 58
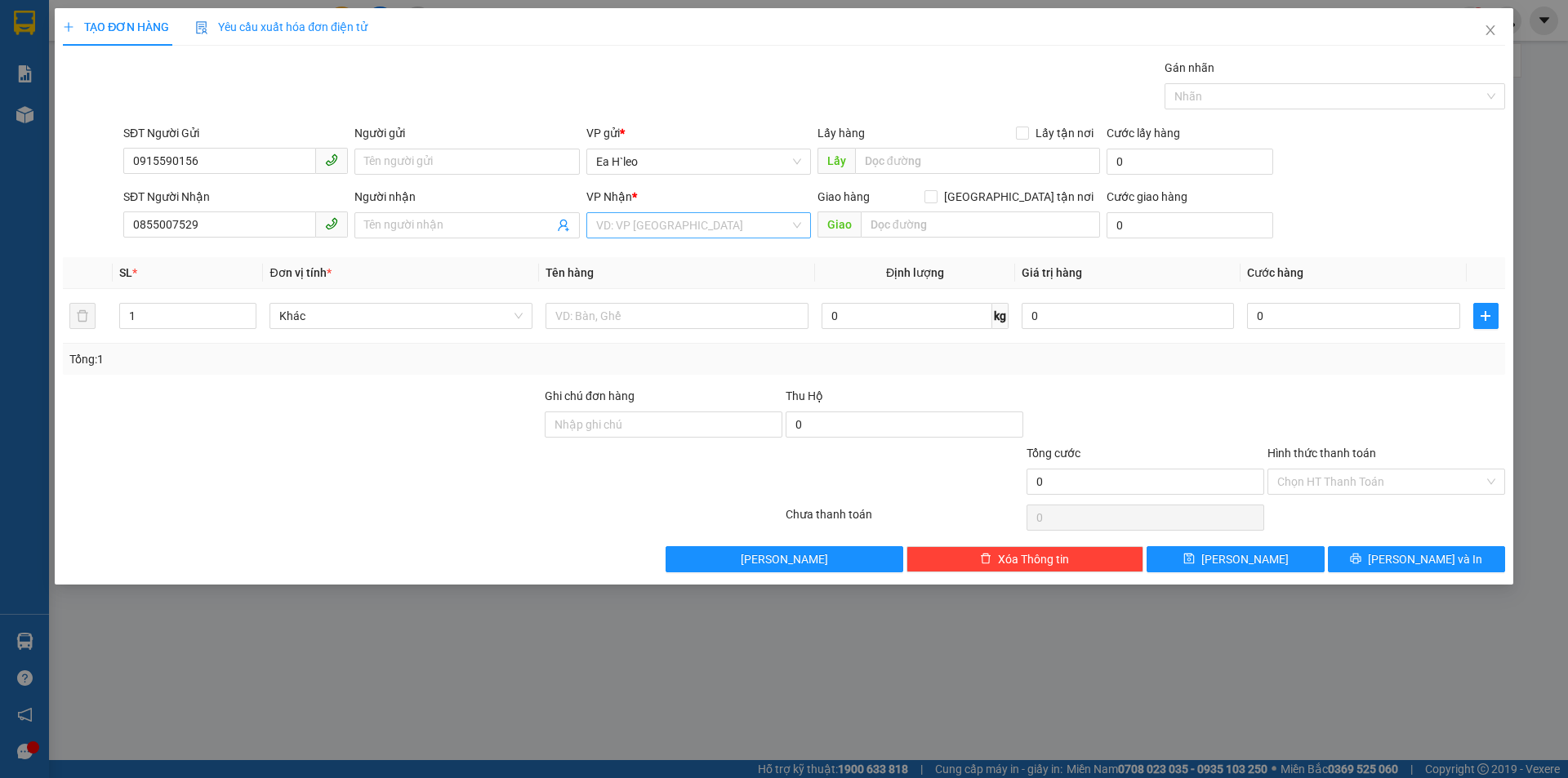
click at [604, 234] on input "search" at bounding box center [693, 225] width 194 height 25
click at [636, 356] on div "VP An Sương" at bounding box center [699, 362] width 205 height 18
click at [746, 326] on input "text" at bounding box center [677, 315] width 263 height 26
click at [636, 310] on input "1 hoo" at bounding box center [677, 315] width 263 height 26
click at [625, 321] on input "1" at bounding box center [677, 315] width 263 height 26
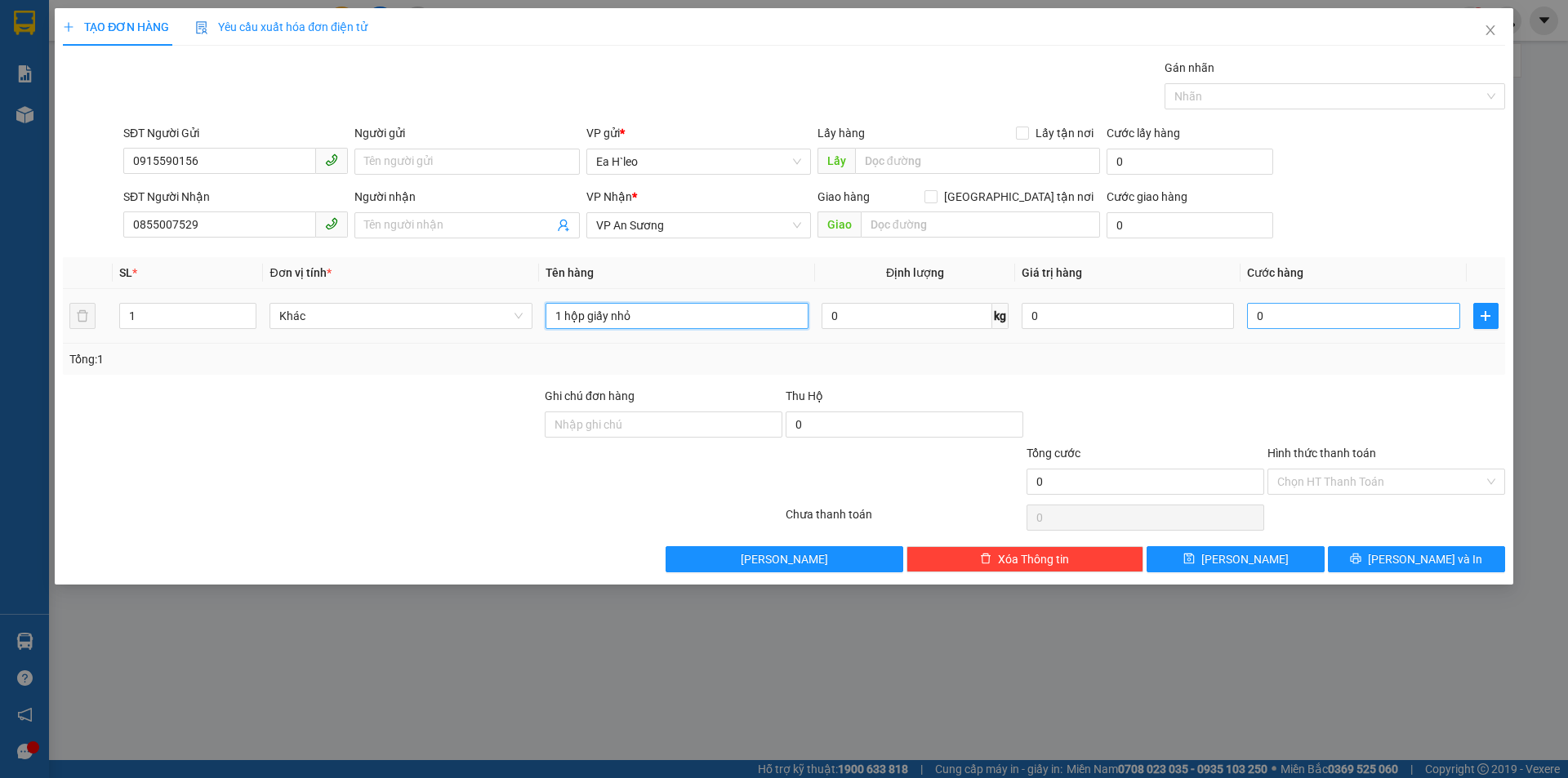
type input "1 hộp giấy nhỏ"
click at [1312, 305] on input "0" at bounding box center [1353, 315] width 212 height 26
type input "4"
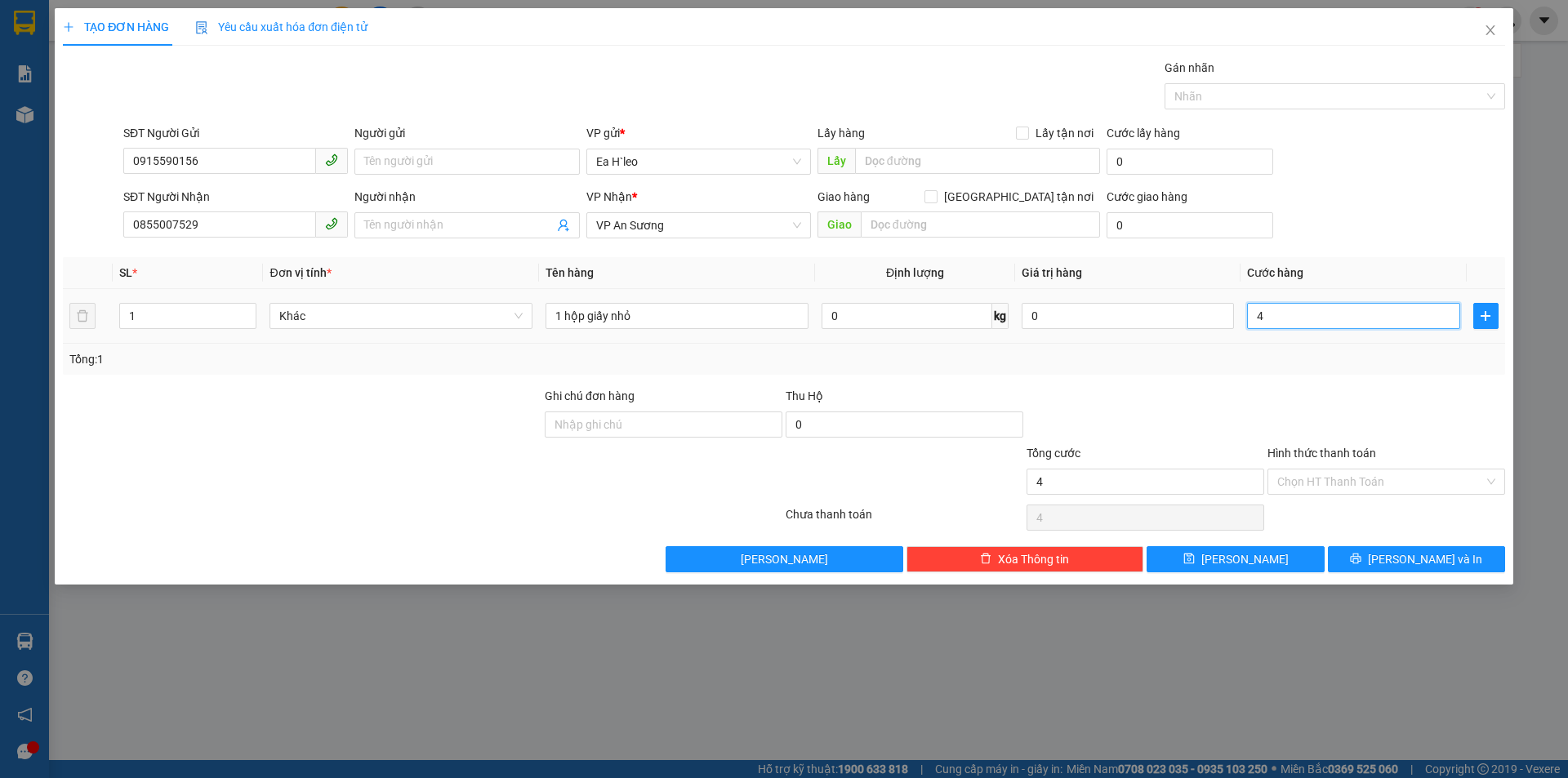
type input "40"
type input "400"
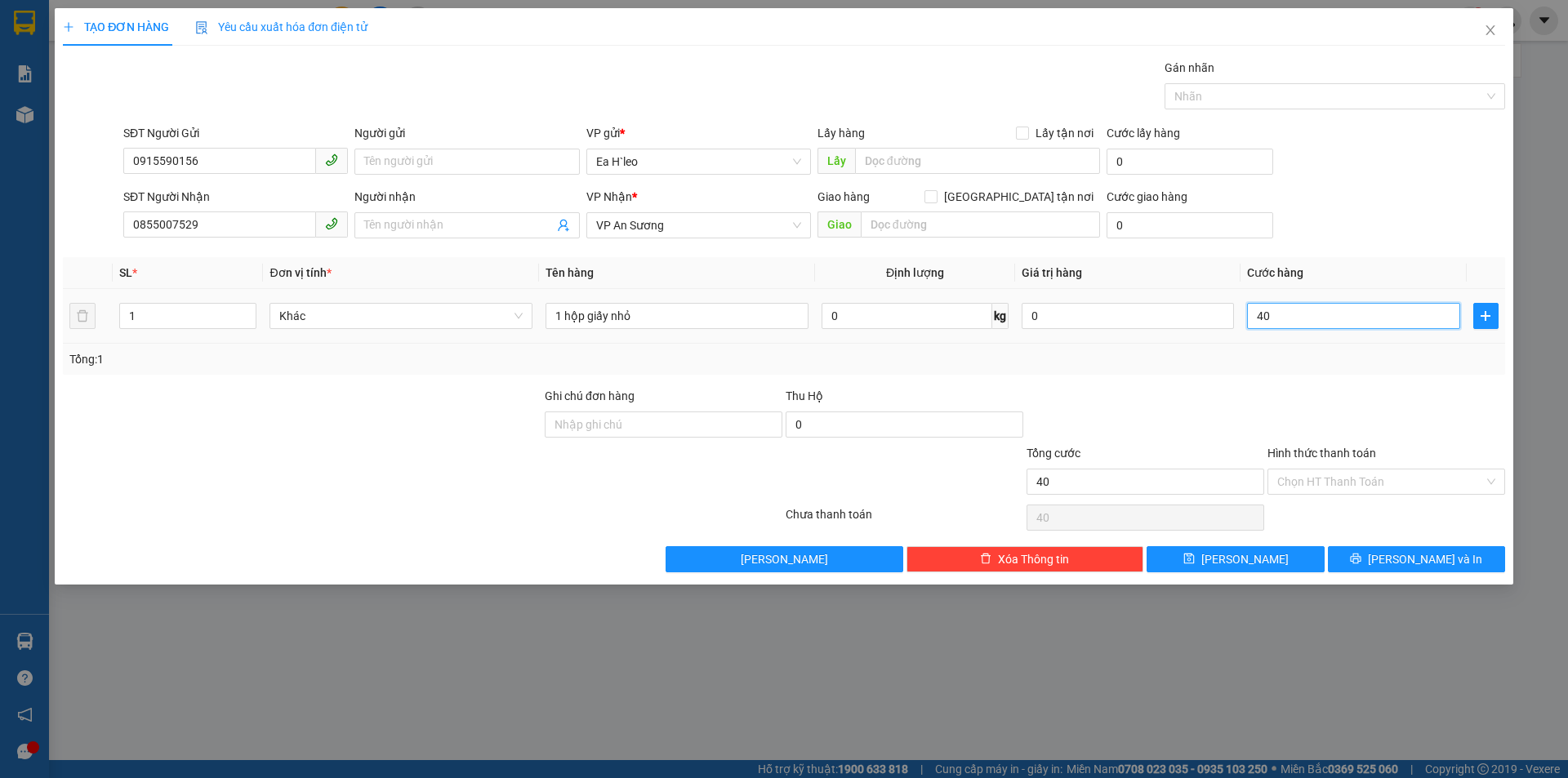
type input "400"
type input "4.000"
type input "40.000"
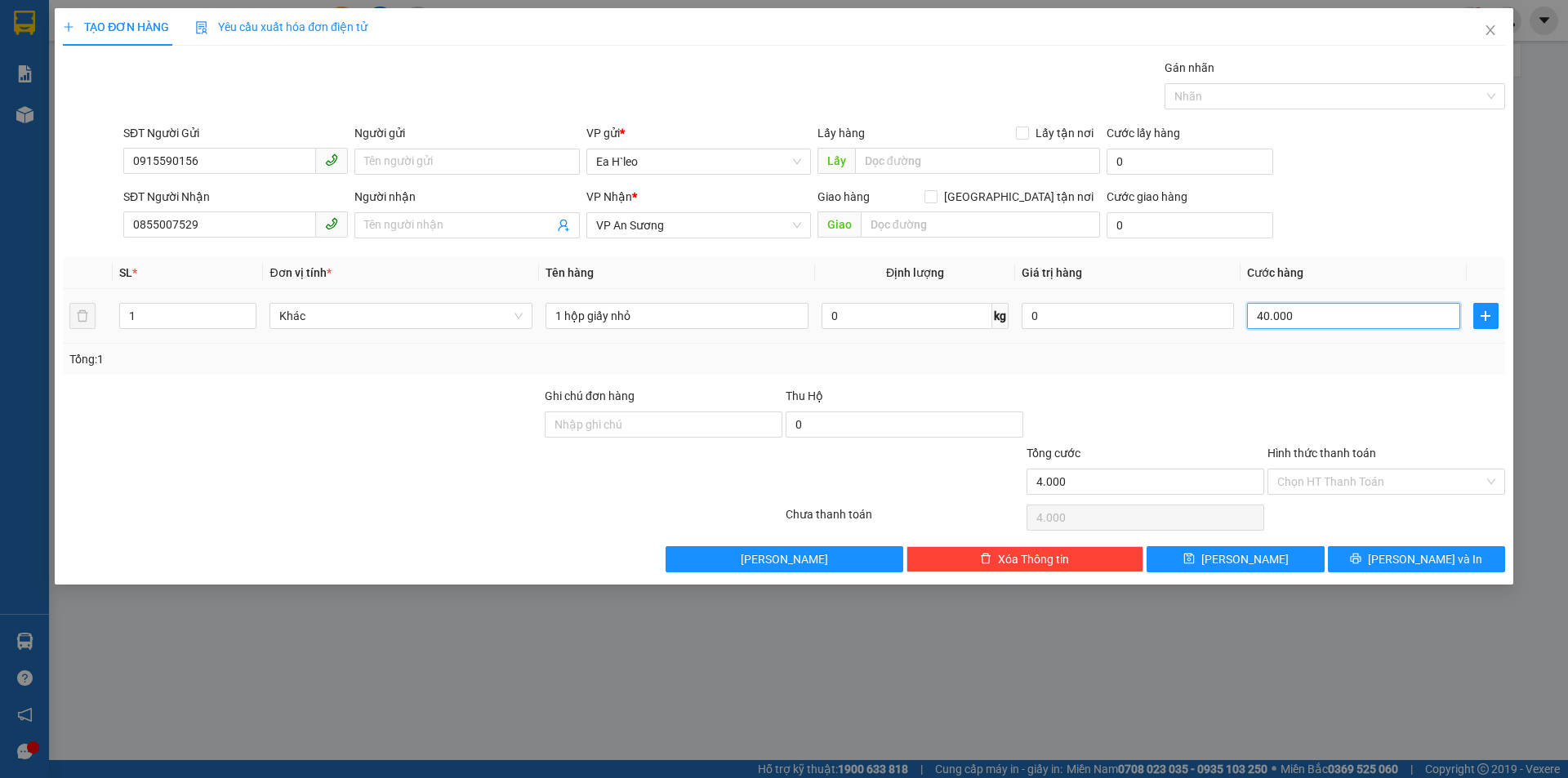
type input "40.000"
click at [1303, 483] on input "Hình thức thanh toán" at bounding box center [1380, 481] width 206 height 25
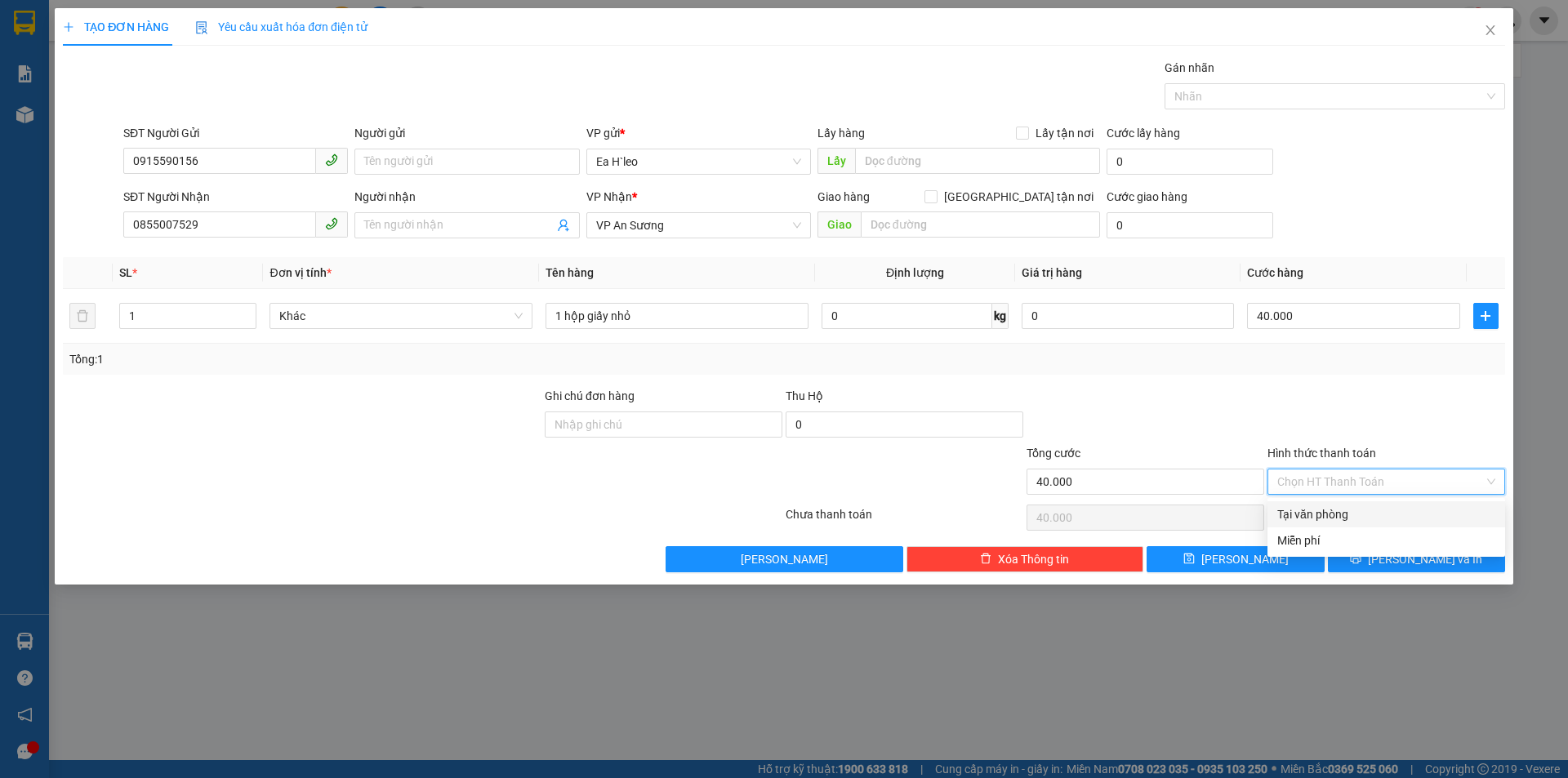
click at [1301, 509] on div "Tại văn phòng" at bounding box center [1386, 514] width 218 height 18
type input "0"
click at [1417, 562] on span "[PERSON_NAME] và In" at bounding box center [1424, 559] width 114 height 18
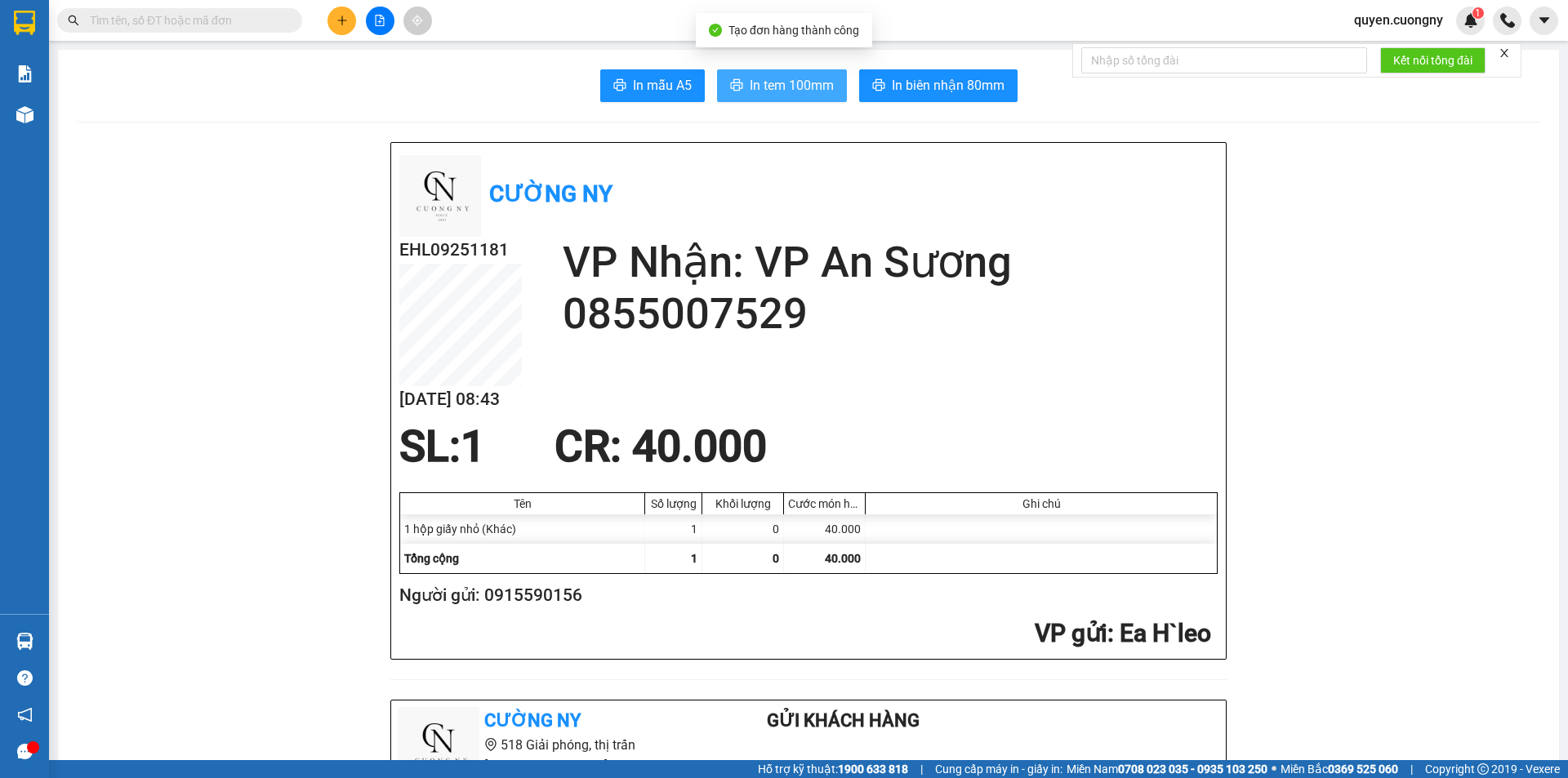
click at [766, 87] on span "In tem 100mm" at bounding box center [791, 85] width 84 height 20
